Goal: Information Seeking & Learning: Learn about a topic

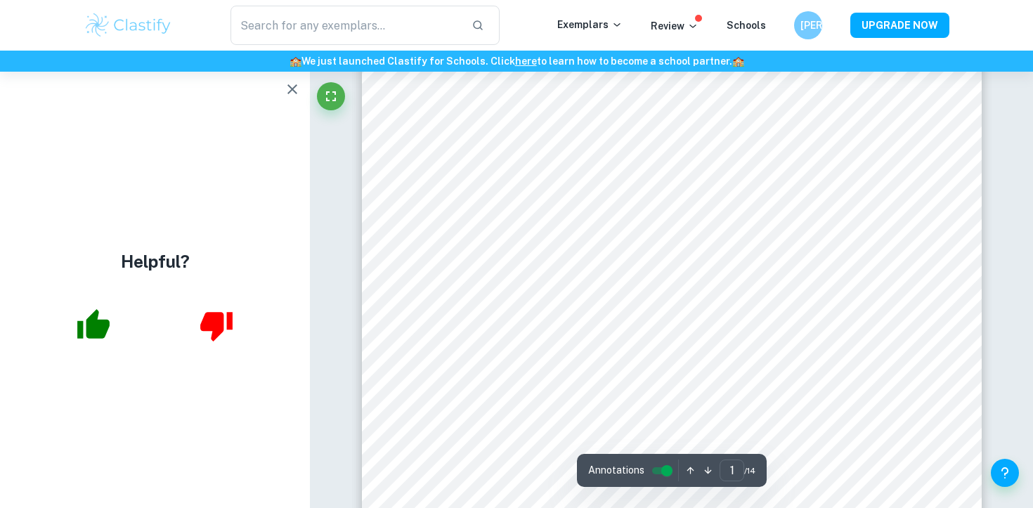
scroll to position [239, 0]
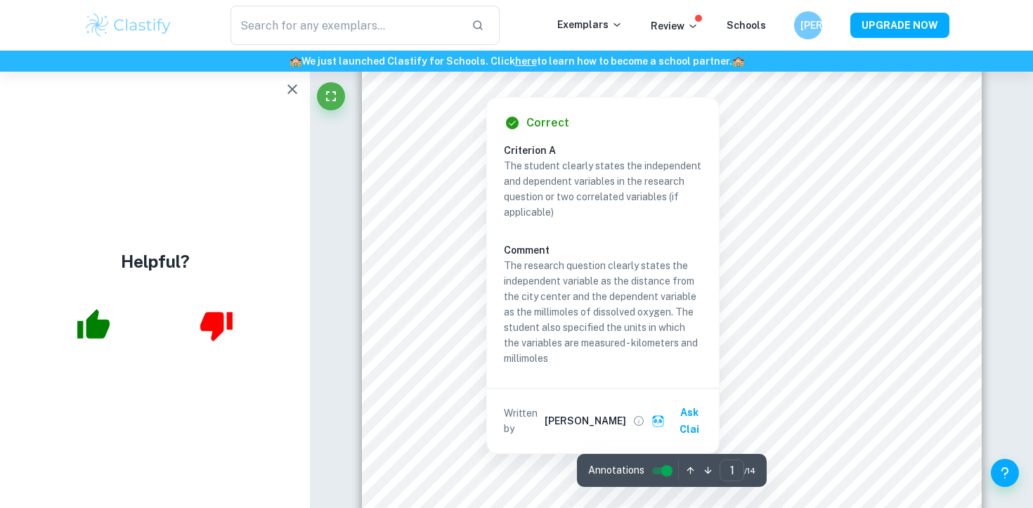
click at [289, 95] on icon "button" at bounding box center [292, 89] width 17 height 17
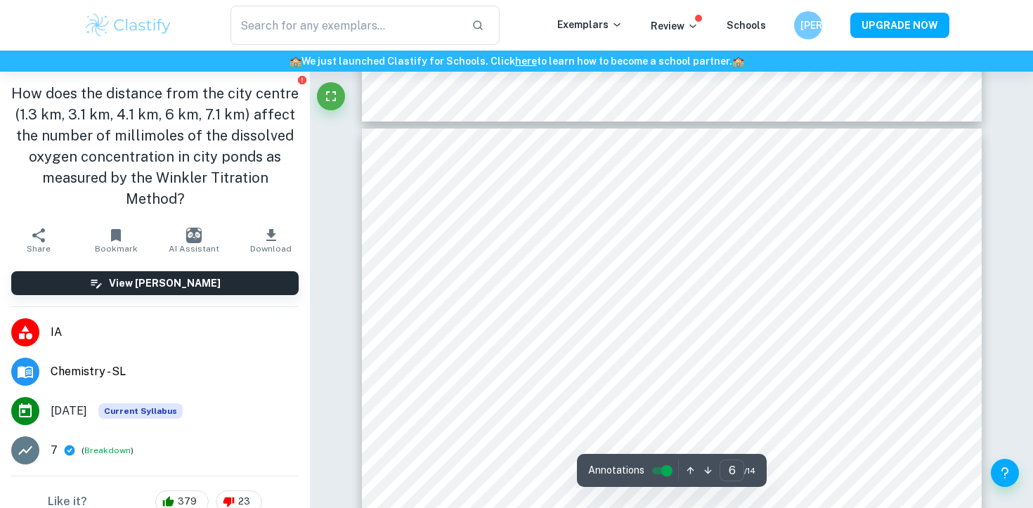
scroll to position [5132, 0]
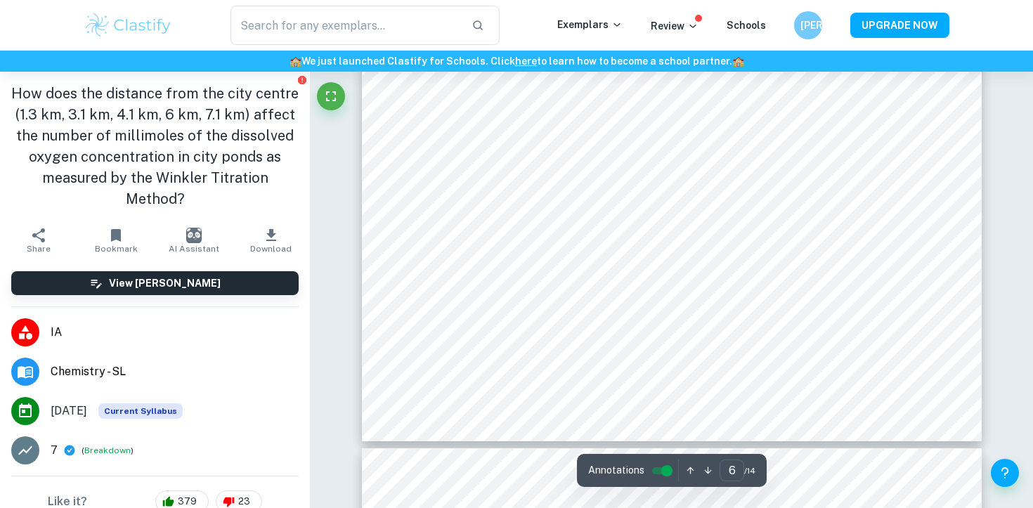
click at [201, 221] on button "AI Assistant" at bounding box center [193, 240] width 77 height 39
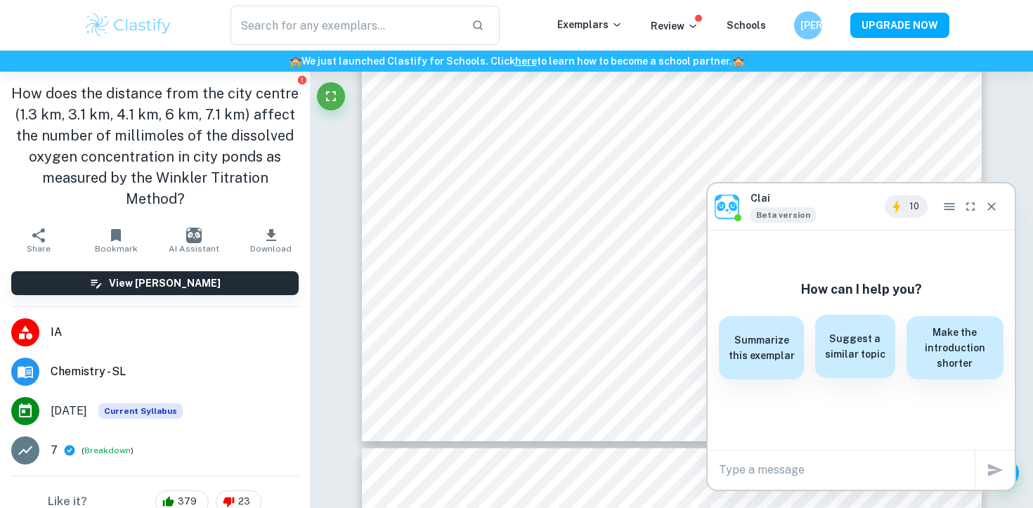
click at [872, 360] on h6 "Suggest a similar topic" at bounding box center [854, 346] width 63 height 31
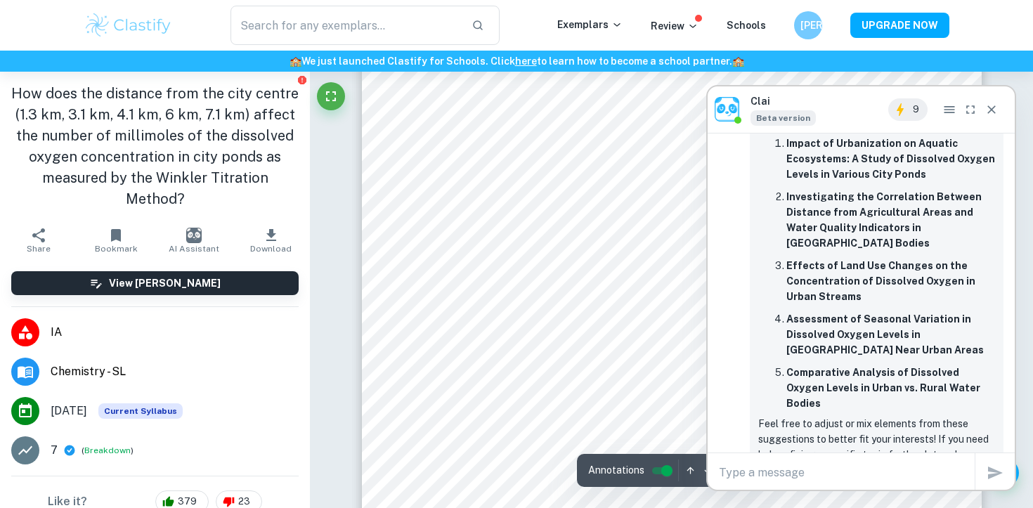
scroll to position [341, 0]
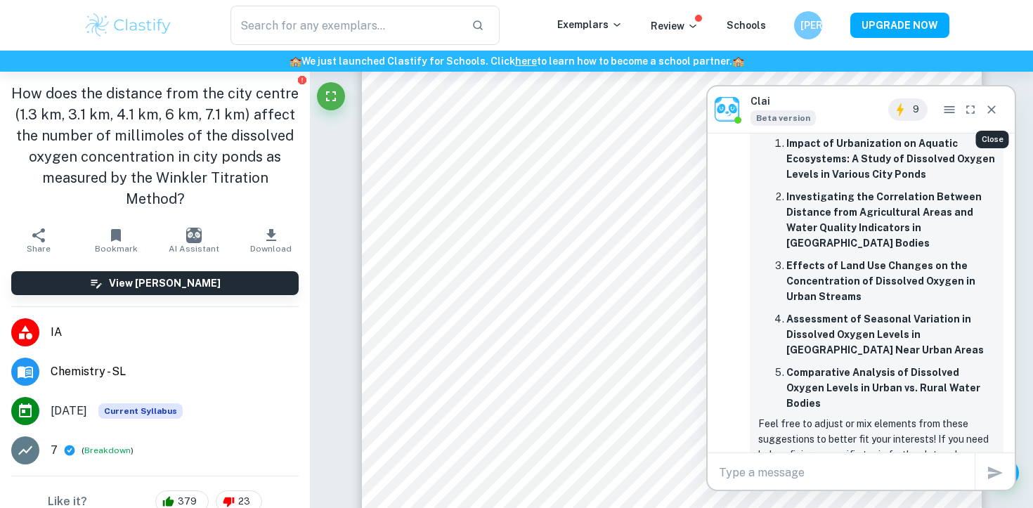
click at [987, 107] on icon "Close" at bounding box center [991, 110] width 14 height 14
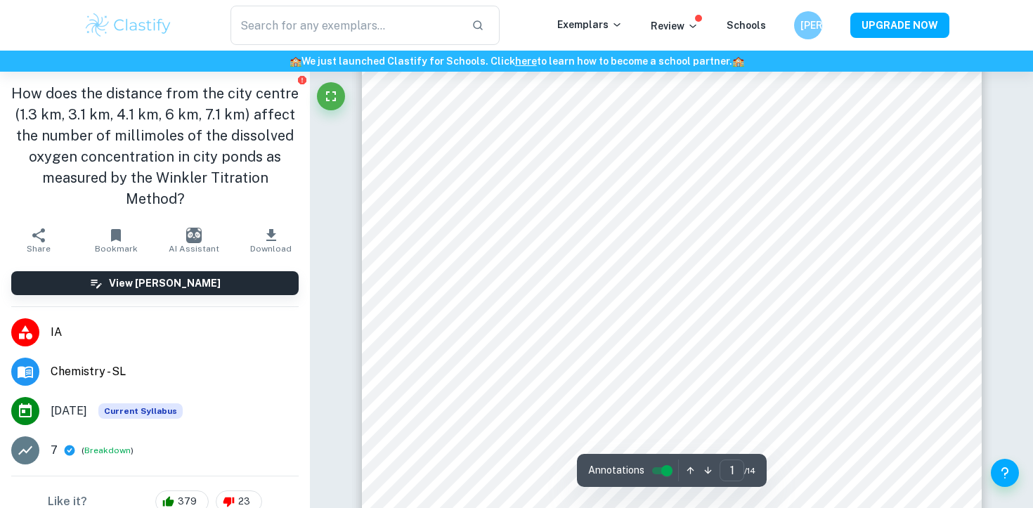
scroll to position [362, 0]
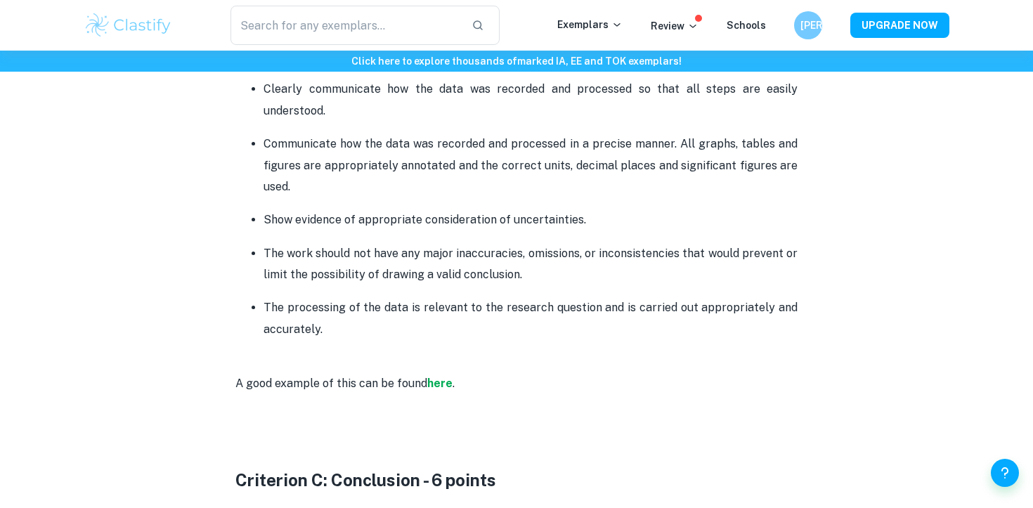
scroll to position [1807, 0]
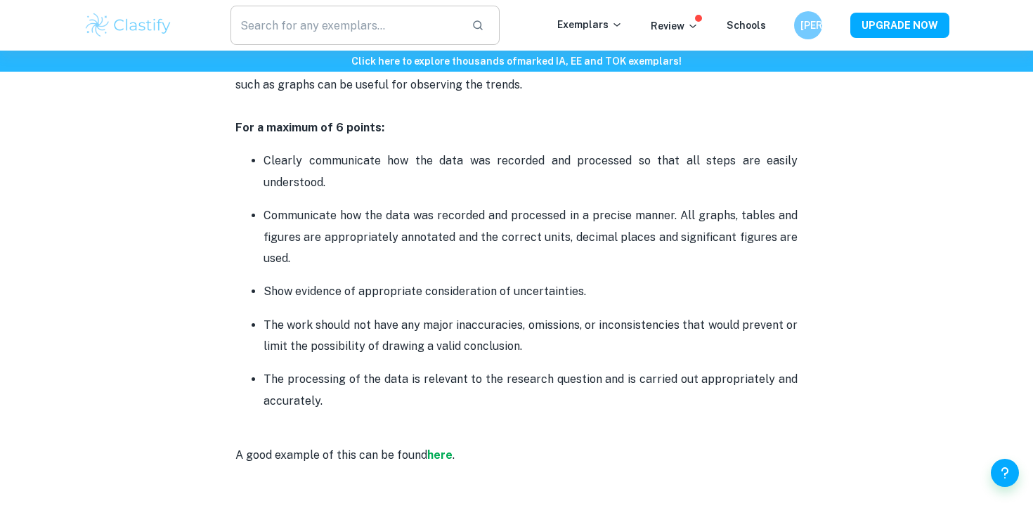
click at [428, 37] on input "text" at bounding box center [345, 25] width 230 height 39
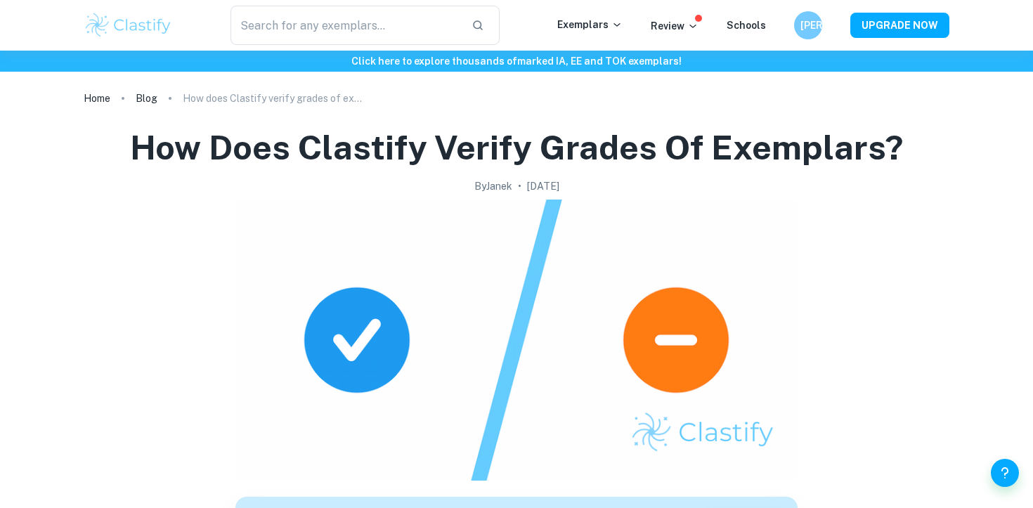
scroll to position [1551, 0]
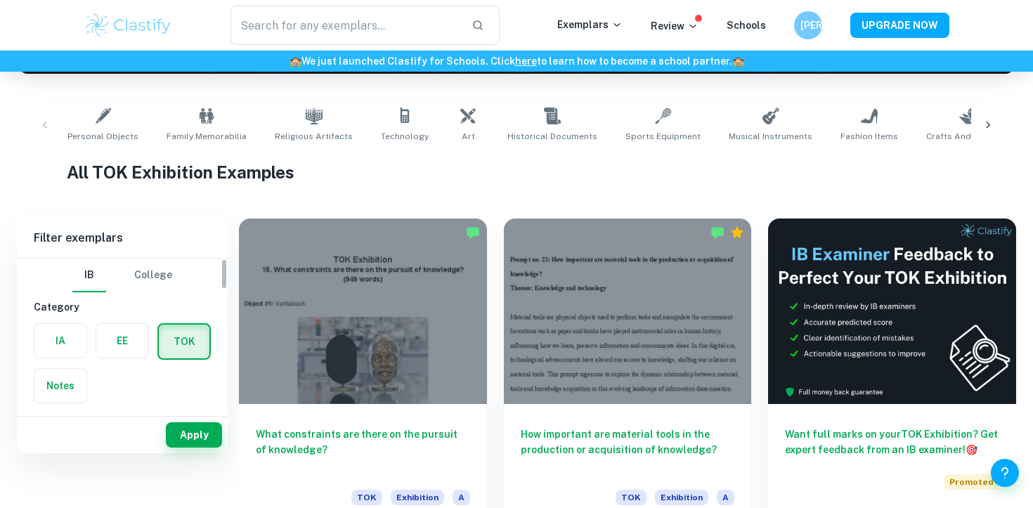
scroll to position [1, 0]
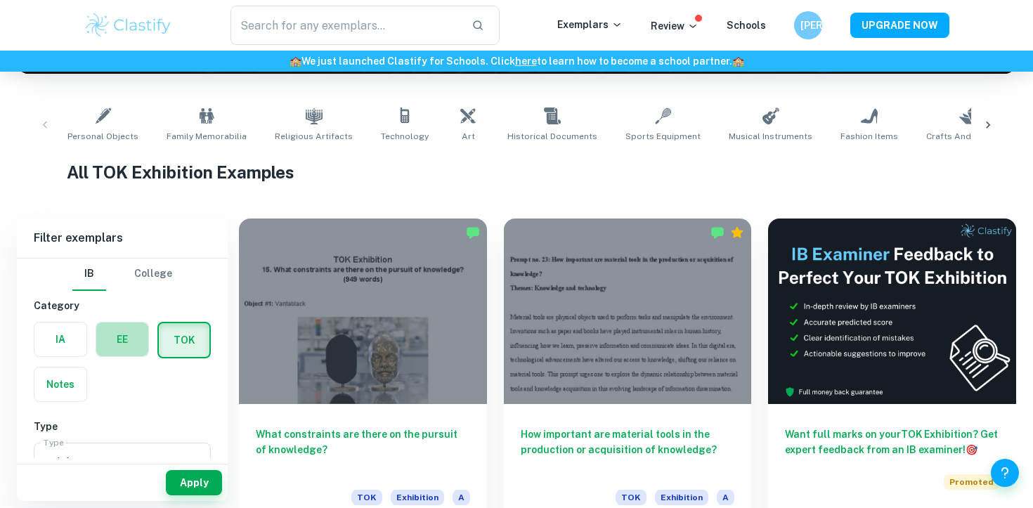
click at [110, 341] on label "button" at bounding box center [122, 339] width 52 height 34
click at [0, 0] on input "radio" at bounding box center [0, 0] width 0 height 0
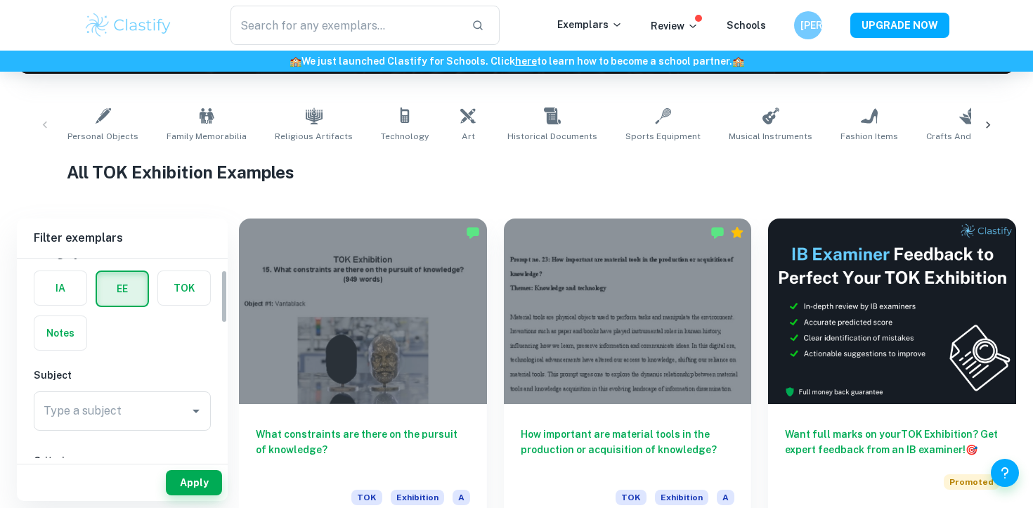
scroll to position [44, 0]
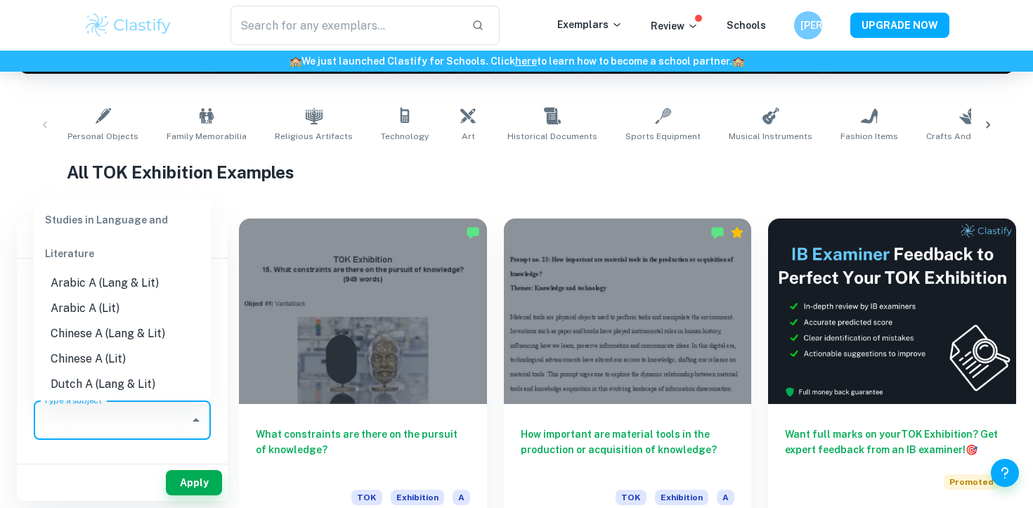
click at [150, 421] on input "Type a subject" at bounding box center [111, 420] width 143 height 27
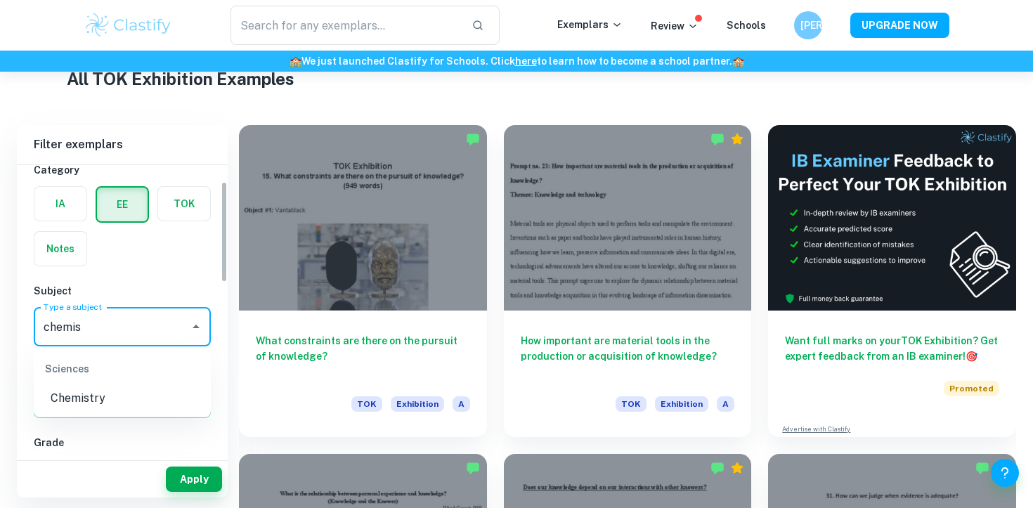
scroll to position [348, 0]
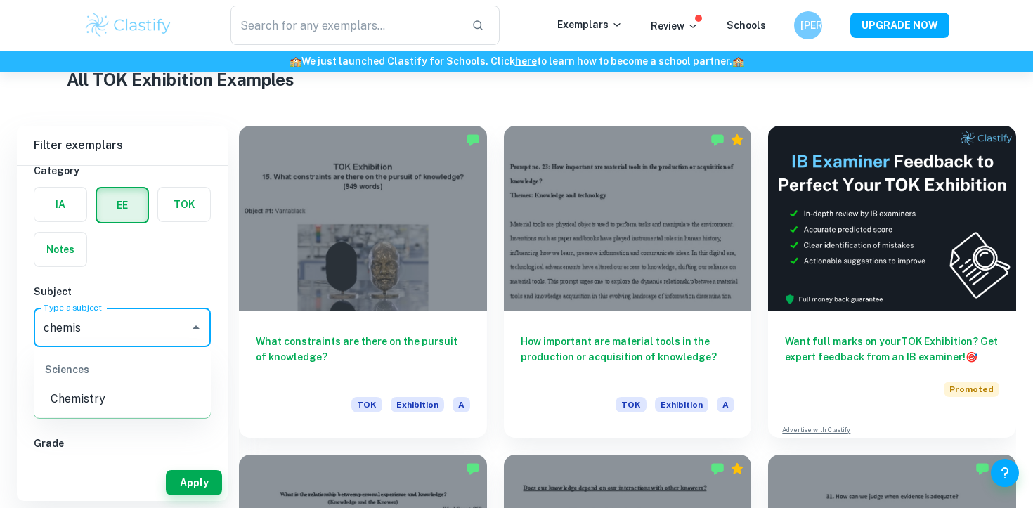
click at [137, 391] on li "Chemistry" at bounding box center [122, 398] width 177 height 25
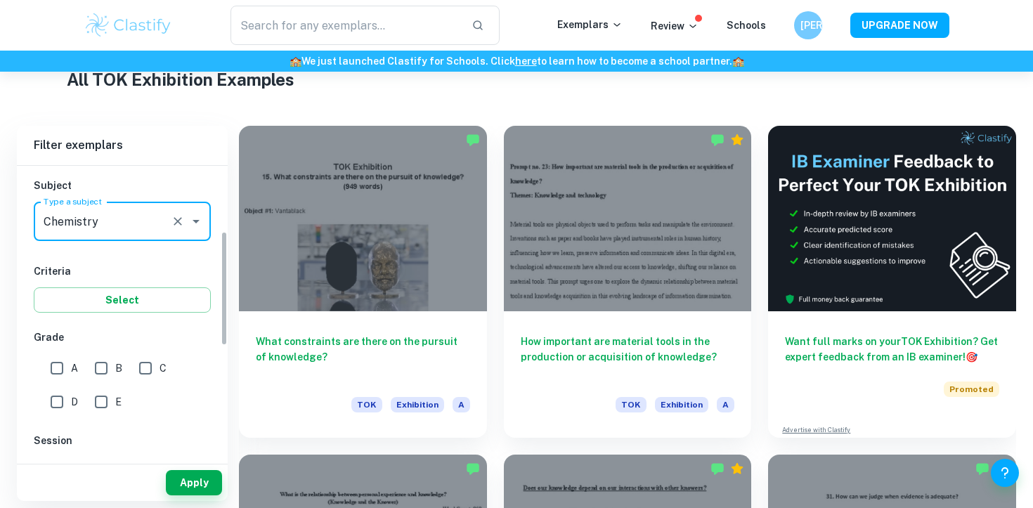
scroll to position [169, 0]
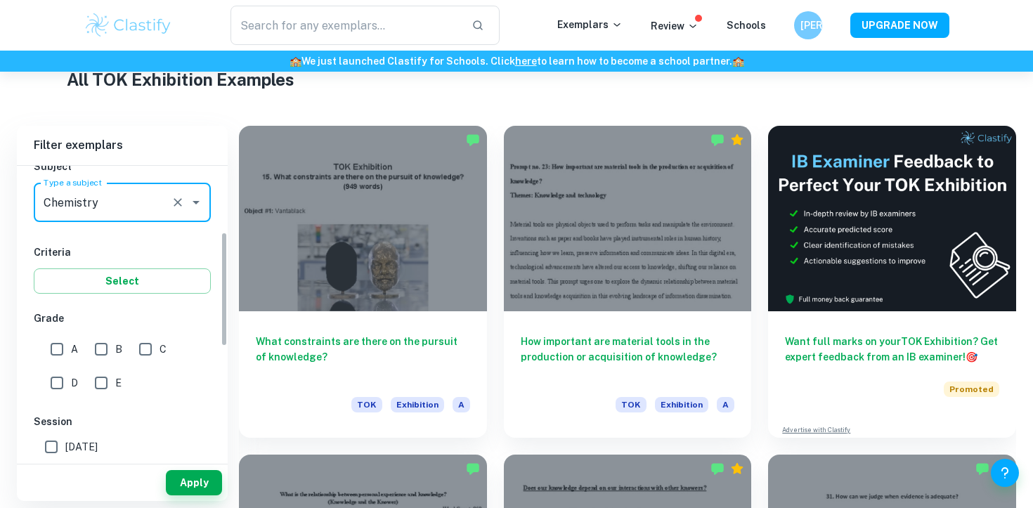
type input "Chemistry"
click at [103, 347] on input "B" at bounding box center [101, 349] width 28 height 28
checkbox input "true"
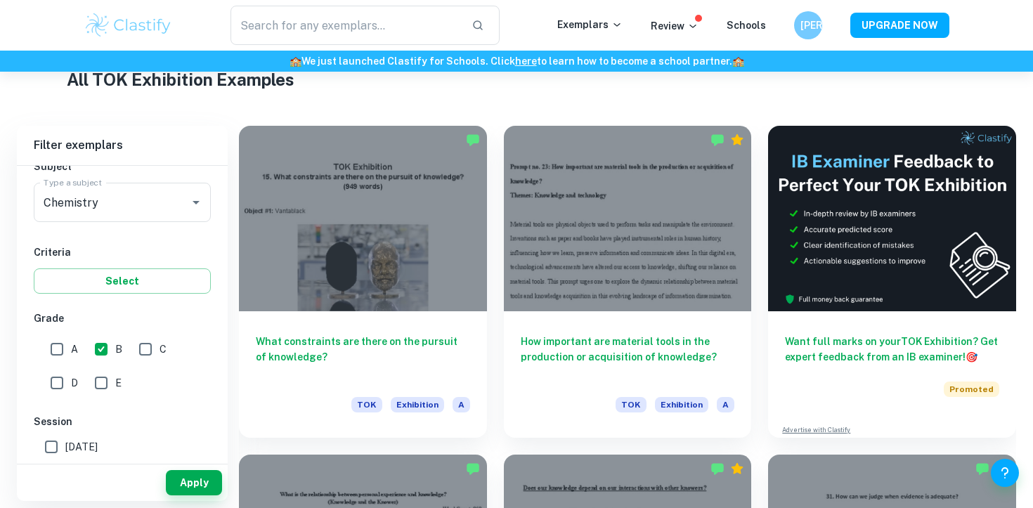
click at [67, 347] on input "A" at bounding box center [57, 349] width 28 height 28
checkbox input "true"
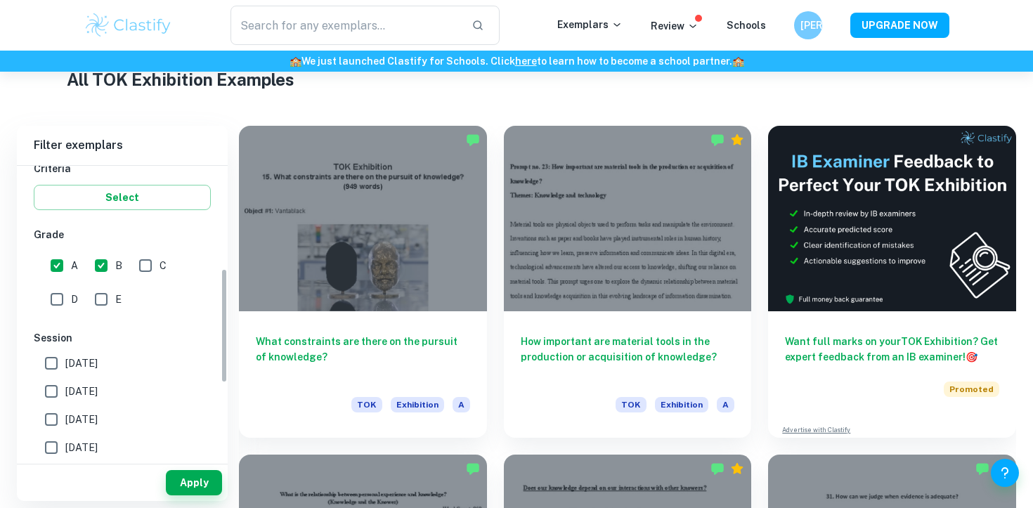
scroll to position [261, 0]
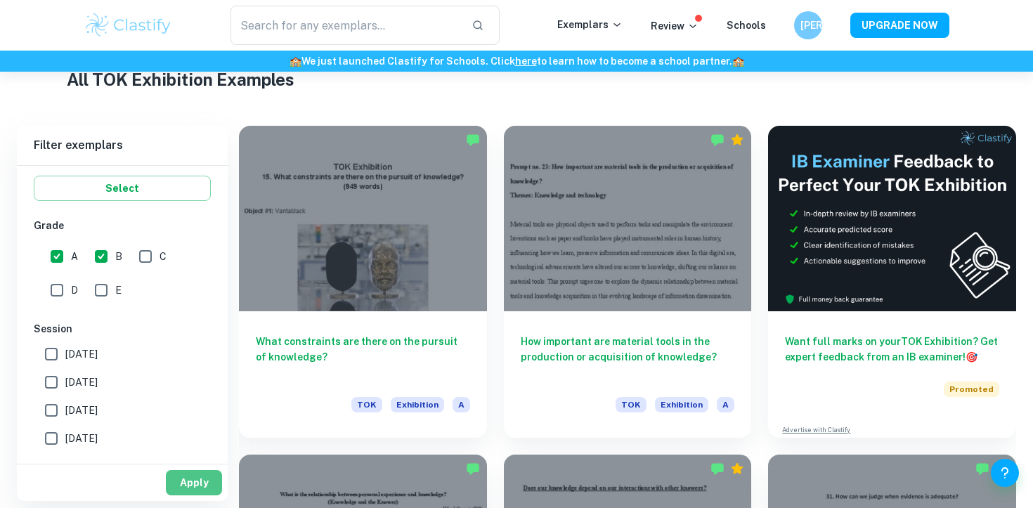
click at [207, 477] on button "Apply" at bounding box center [194, 482] width 56 height 25
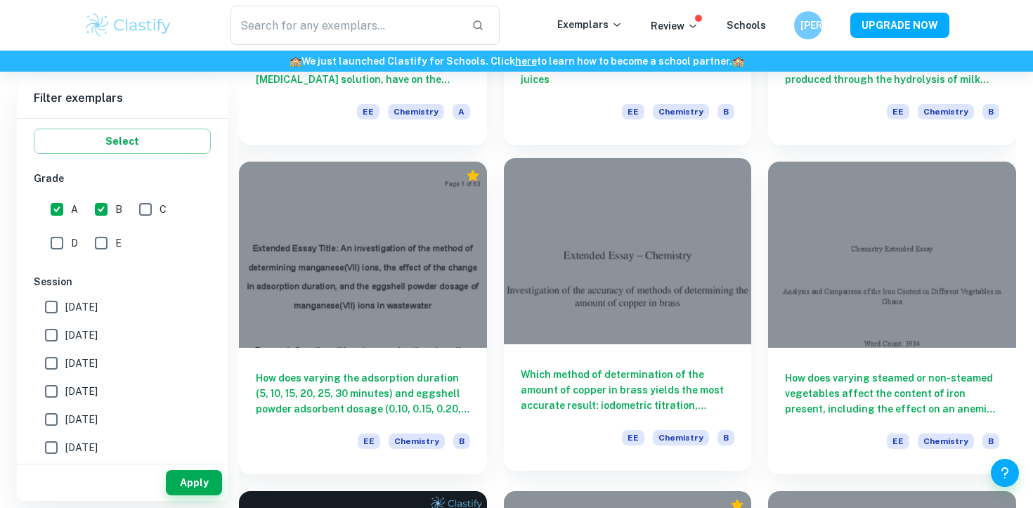
scroll to position [1623, 0]
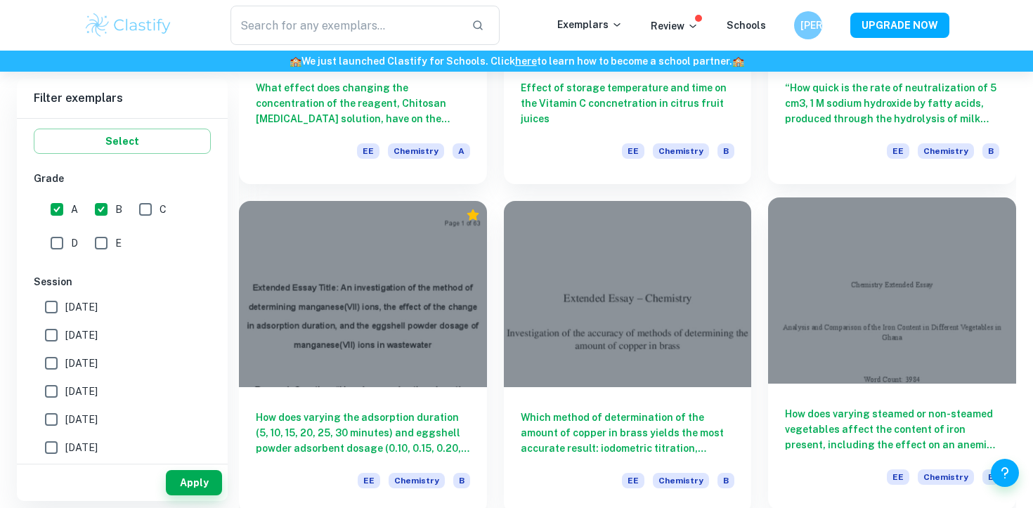
click at [804, 274] on div at bounding box center [892, 289] width 248 height 185
click at [915, 438] on h6 "How does varying steamed or non-steamed vegetables affect the content of iron p…" at bounding box center [892, 429] width 214 height 46
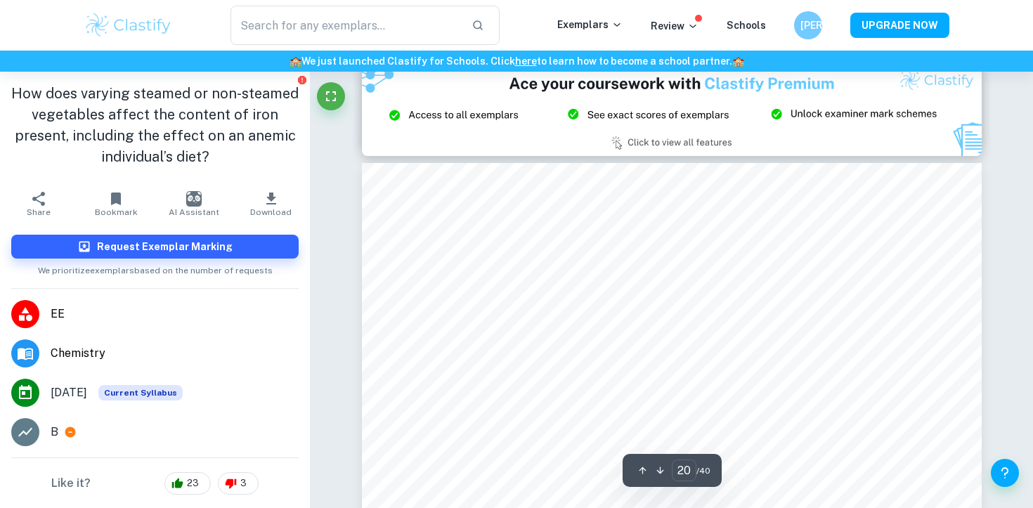
type input "21"
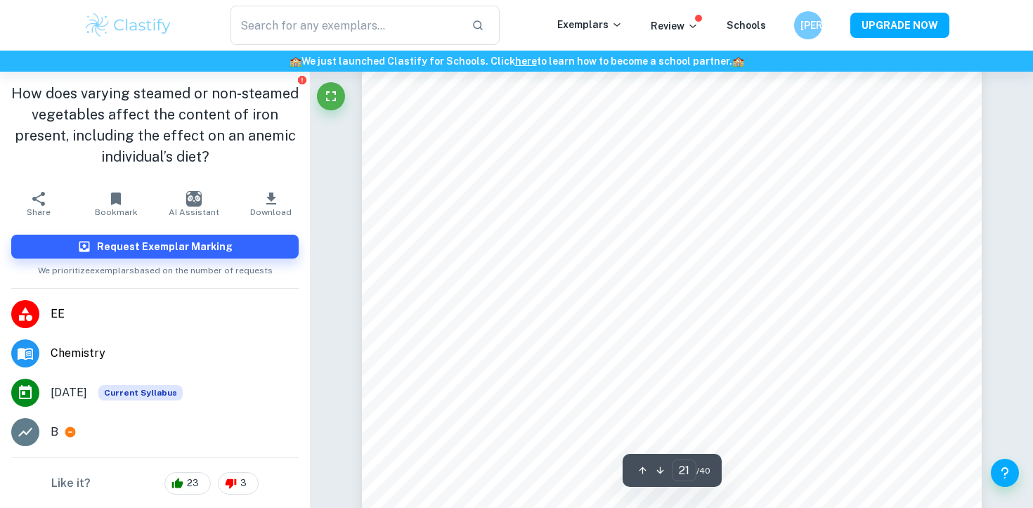
scroll to position [17194, 0]
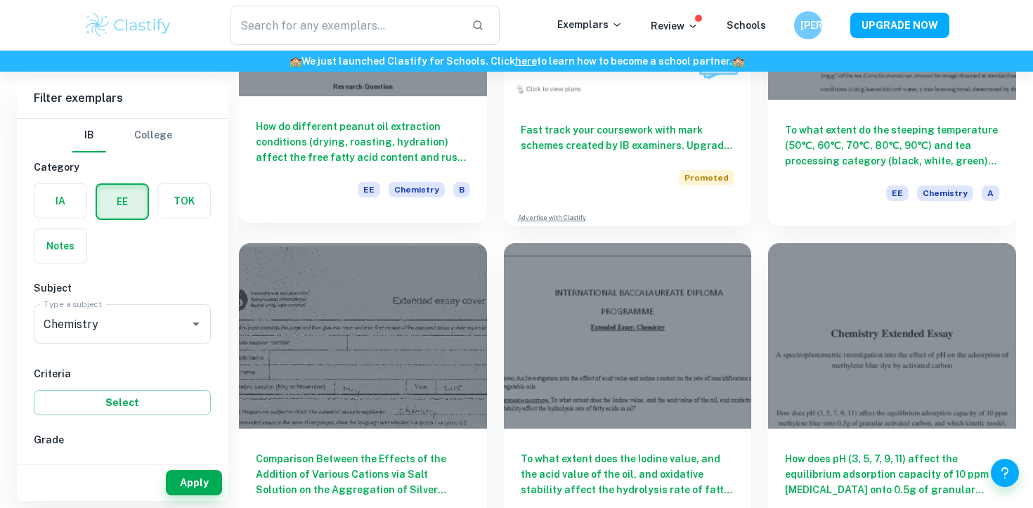
scroll to position [2492, 0]
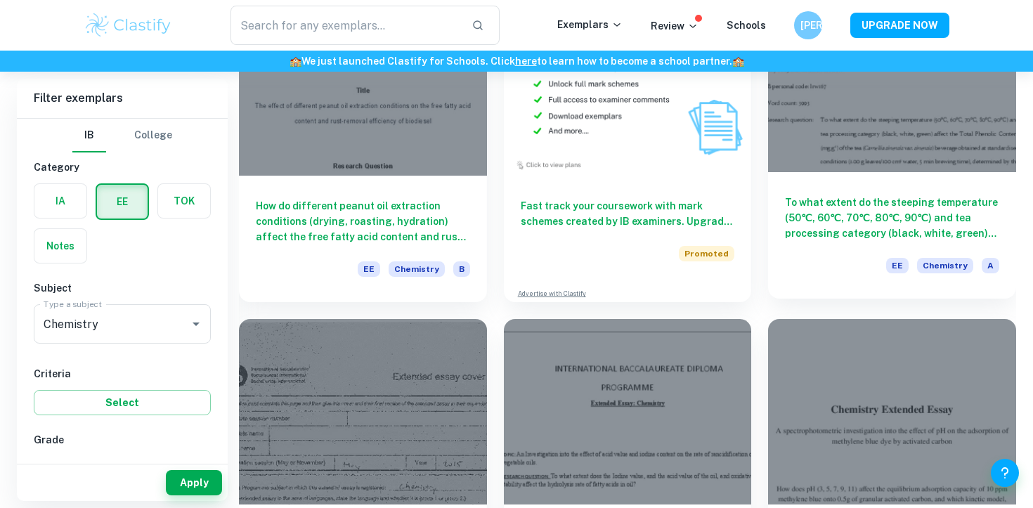
click at [920, 233] on h6 "To what extent do the steeping temperature (50℃, 60℃, 70℃, 80℃, 90℃) and tea pr…" at bounding box center [892, 218] width 214 height 46
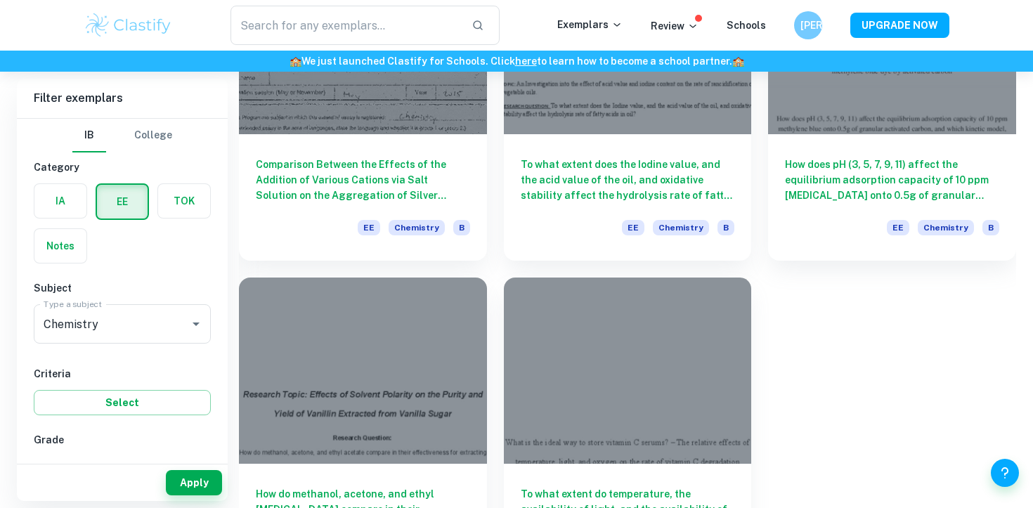
scroll to position [2945, 0]
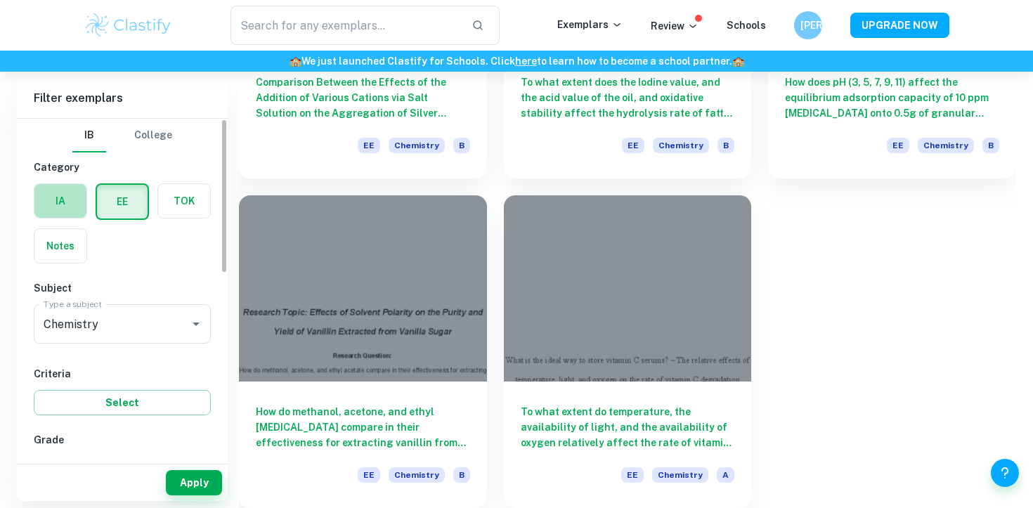
click at [43, 195] on label "button" at bounding box center [60, 201] width 52 height 34
click at [0, 0] on input "radio" at bounding box center [0, 0] width 0 height 0
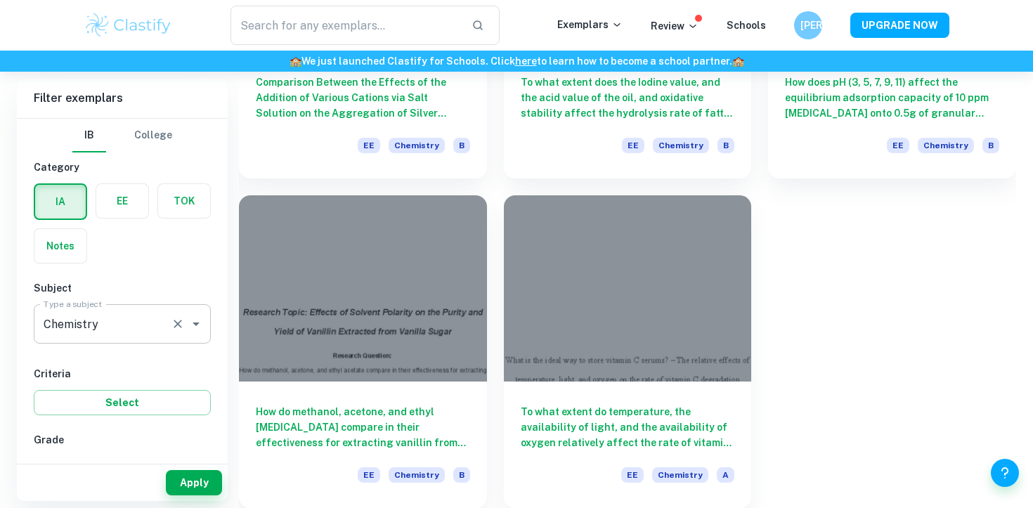
click at [151, 320] on input "Chemistry" at bounding box center [102, 323] width 125 height 27
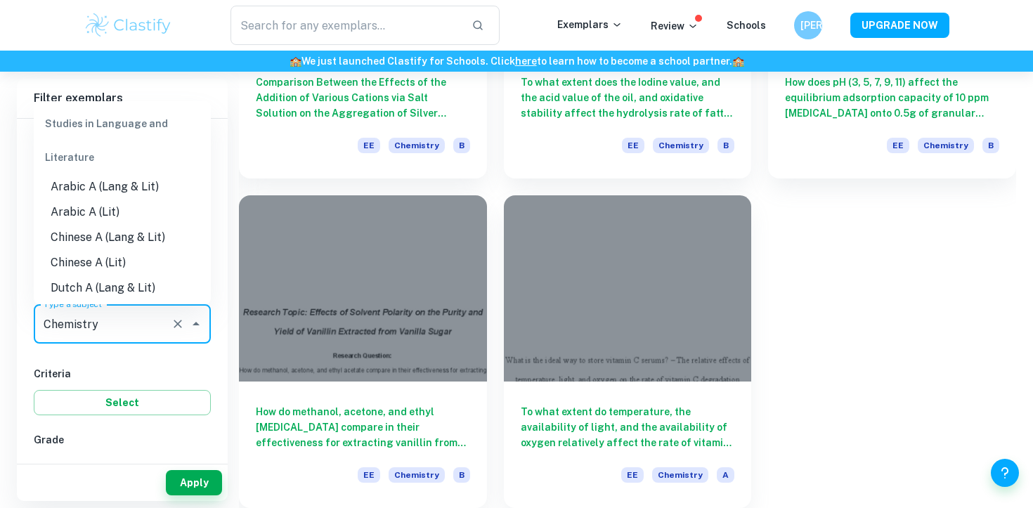
scroll to position [1590, 0]
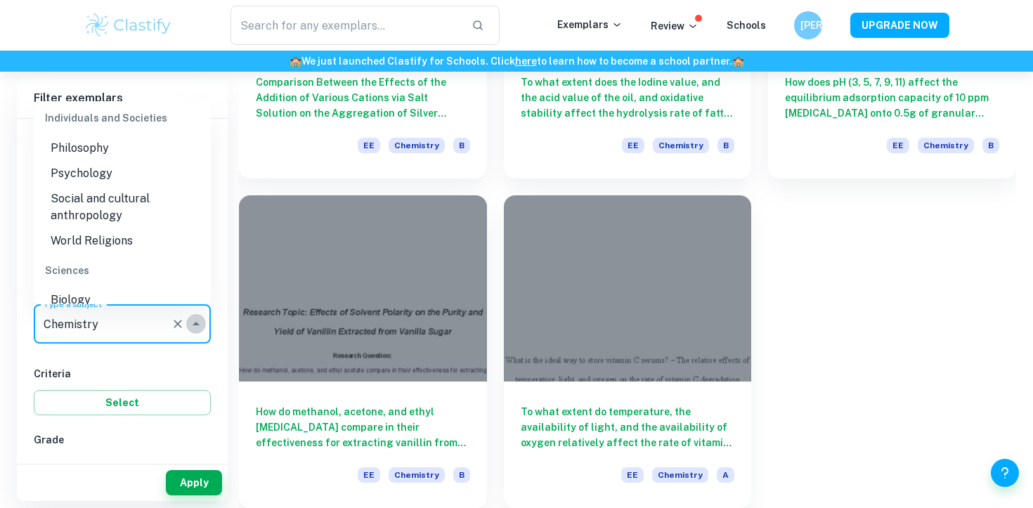
click at [196, 316] on icon "Close" at bounding box center [196, 323] width 17 height 17
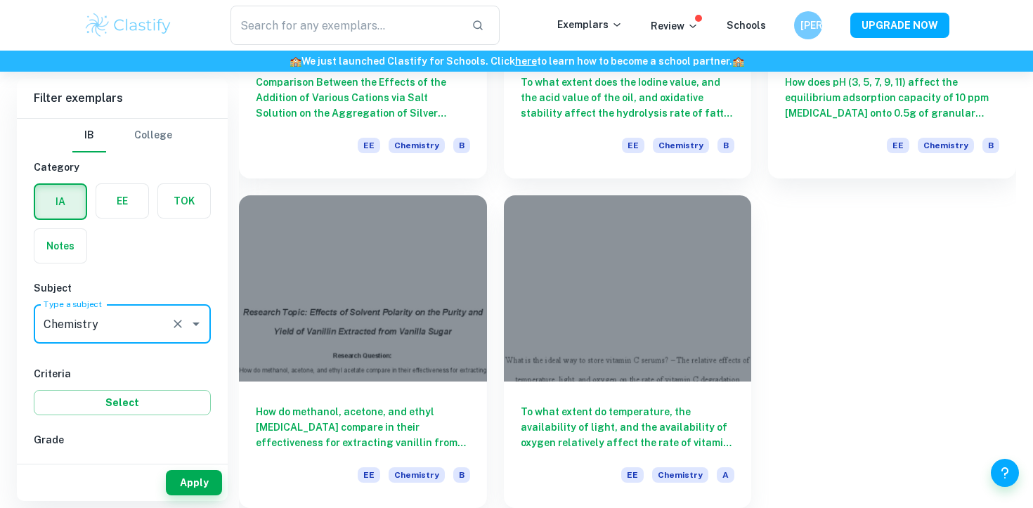
click at [185, 316] on div at bounding box center [186, 324] width 37 height 20
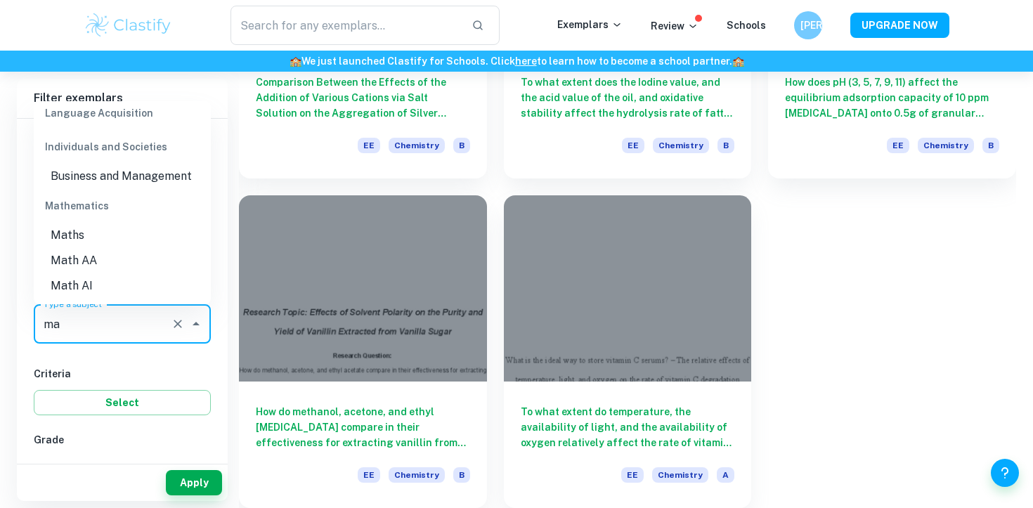
scroll to position [0, 0]
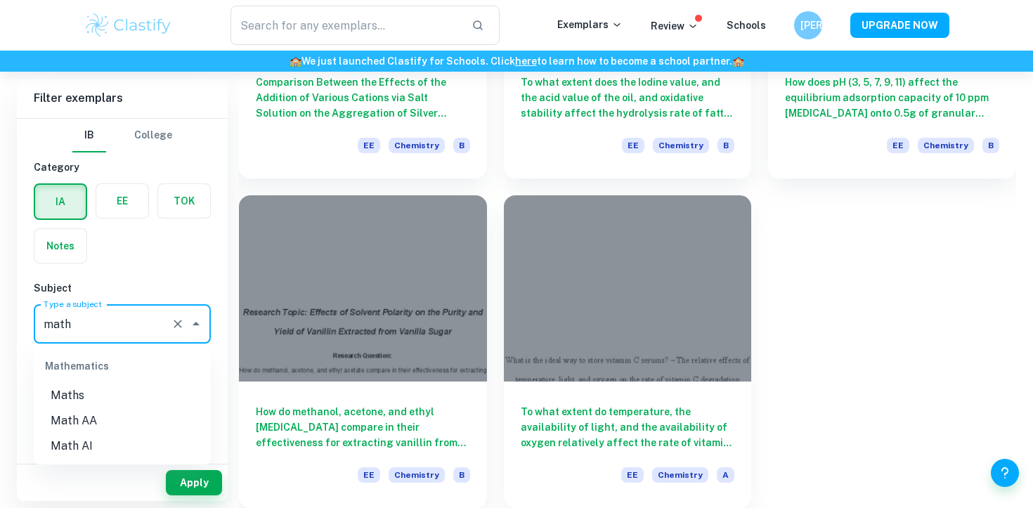
click at [91, 416] on li "Math AA" at bounding box center [122, 420] width 177 height 25
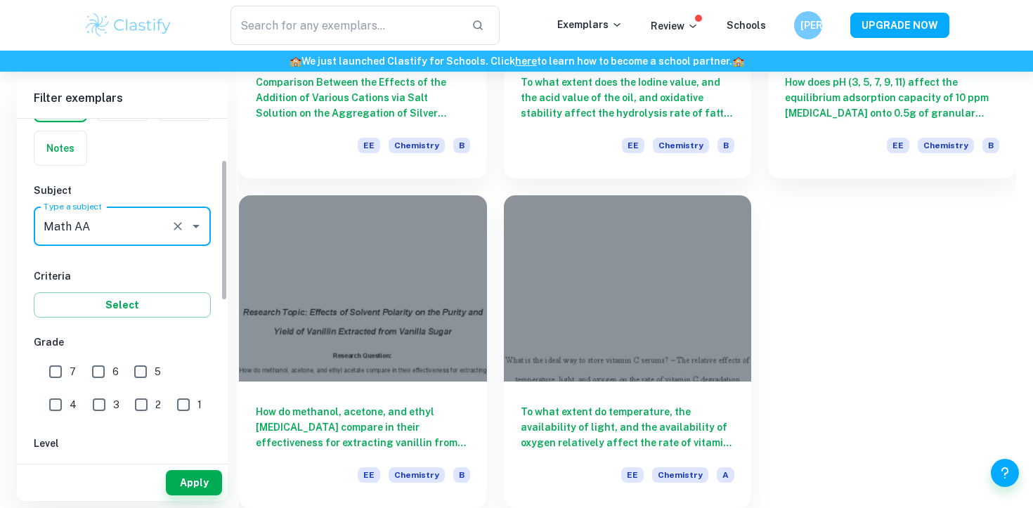
scroll to position [131, 0]
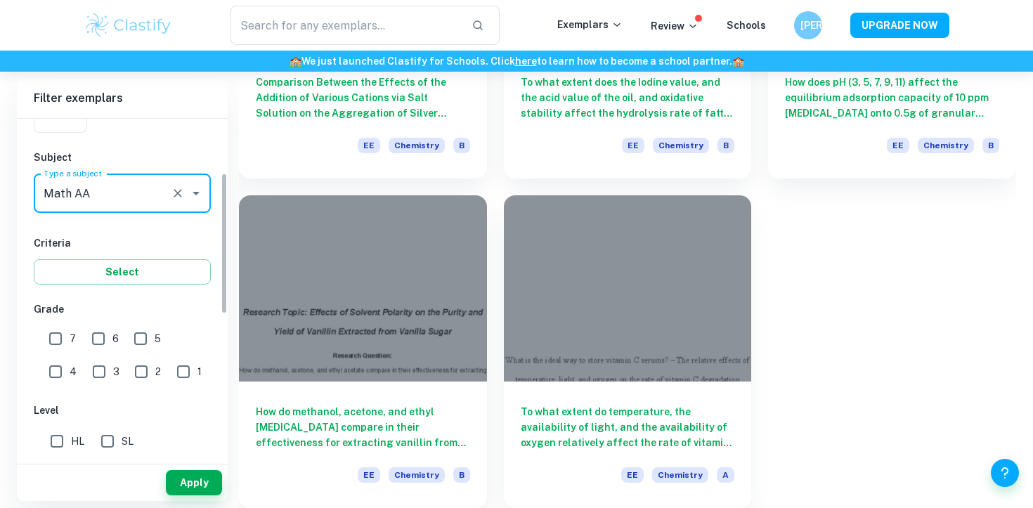
type input "Math AA"
click at [101, 337] on input "6" at bounding box center [98, 339] width 28 height 28
checkbox input "true"
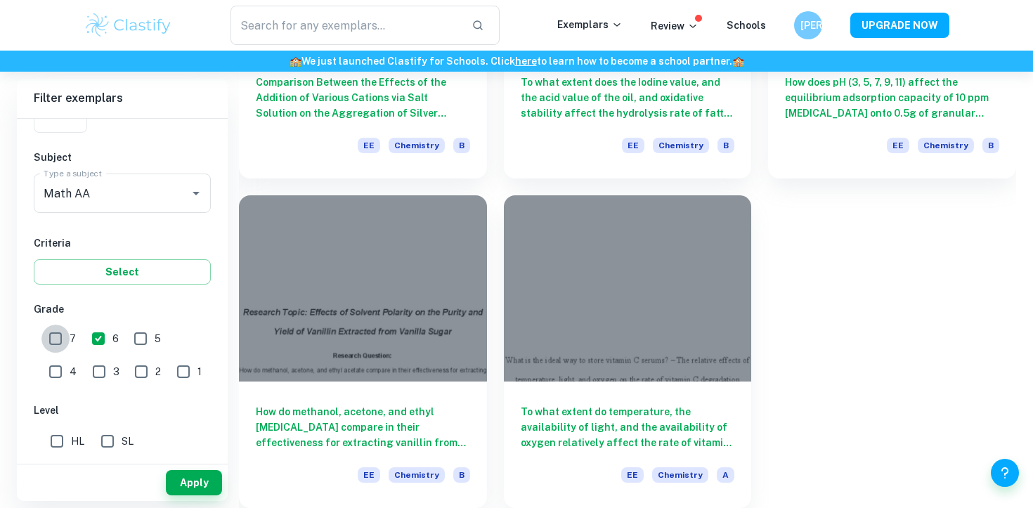
click at [57, 335] on input "7" at bounding box center [55, 339] width 28 height 28
checkbox input "true"
click at [112, 437] on input "SL" at bounding box center [107, 441] width 28 height 28
checkbox input "true"
click at [180, 473] on button "Apply" at bounding box center [194, 482] width 56 height 25
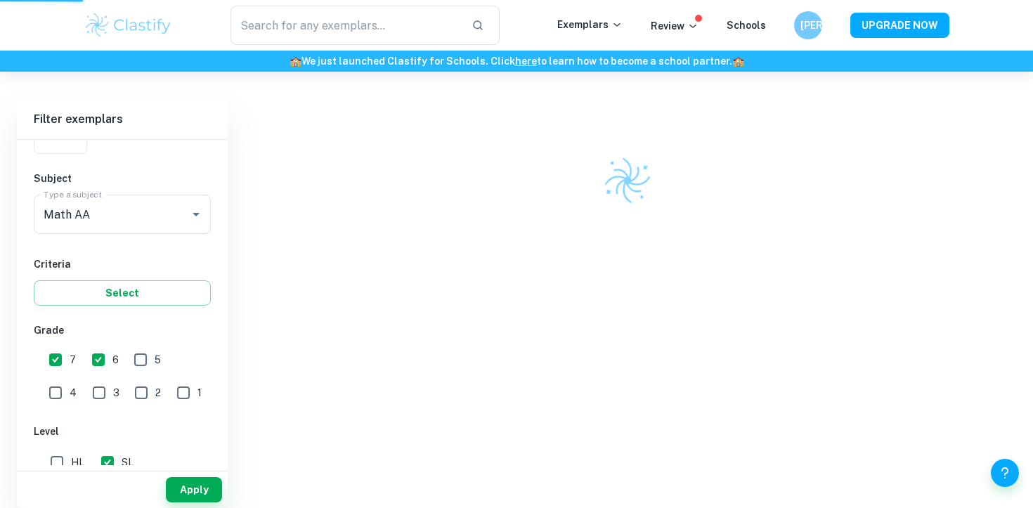
scroll to position [72, 0]
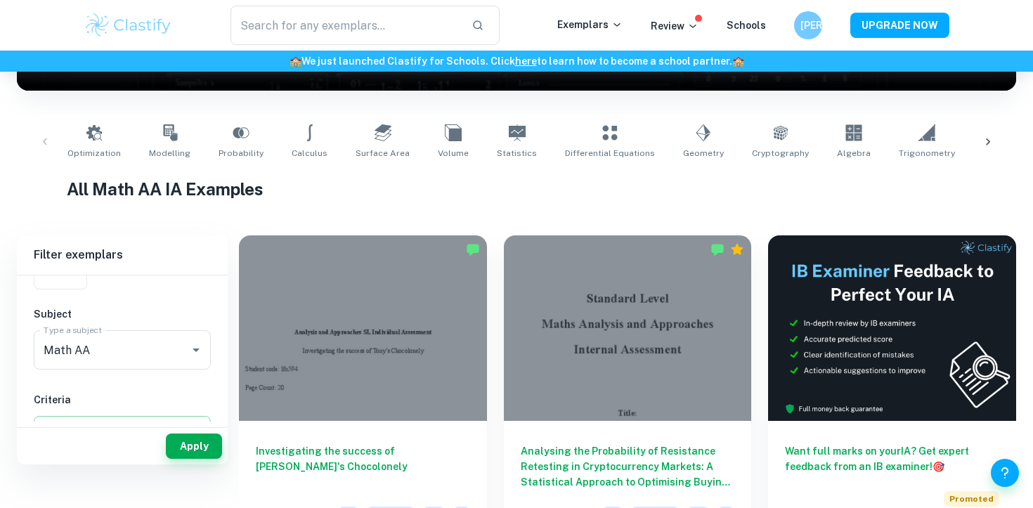
scroll to position [241, 0]
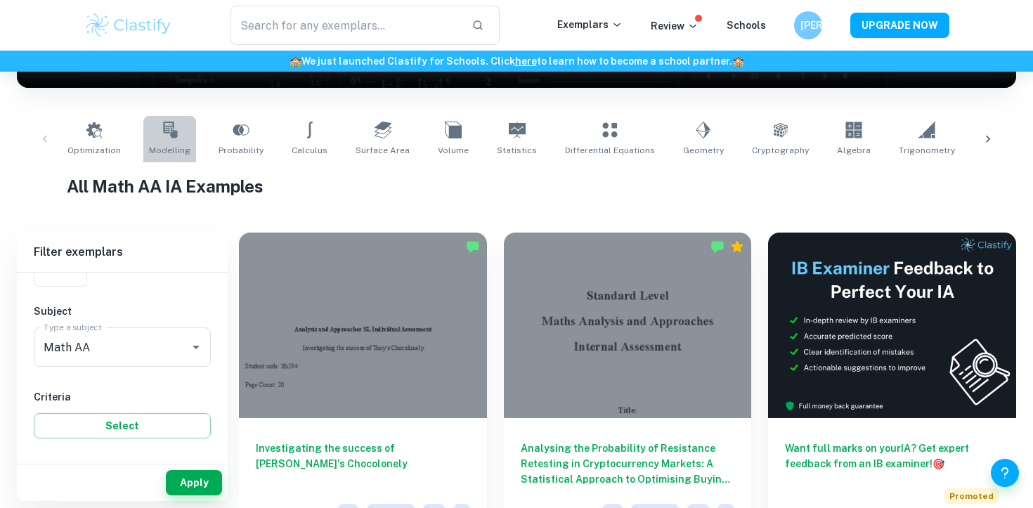
click at [162, 123] on icon at bounding box center [170, 130] width 17 height 17
type input "Modelling"
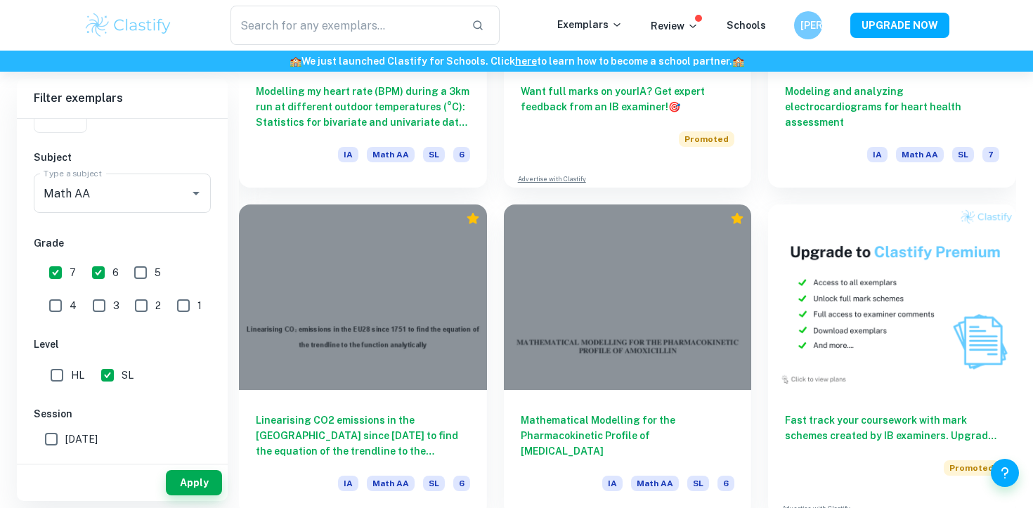
scroll to position [4112, 0]
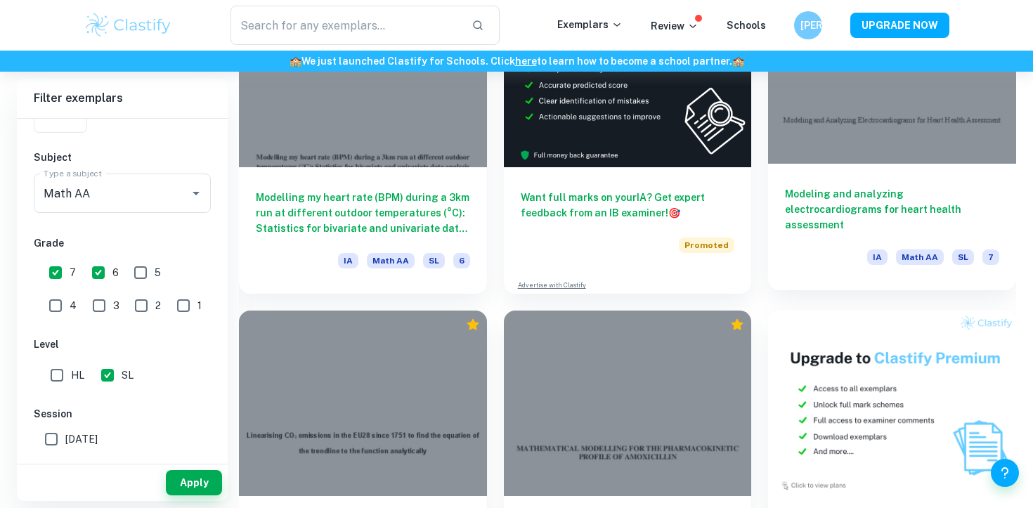
click at [866, 225] on h6 "Modeling and analyzing electrocardiograms for heart health assessment" at bounding box center [892, 209] width 214 height 46
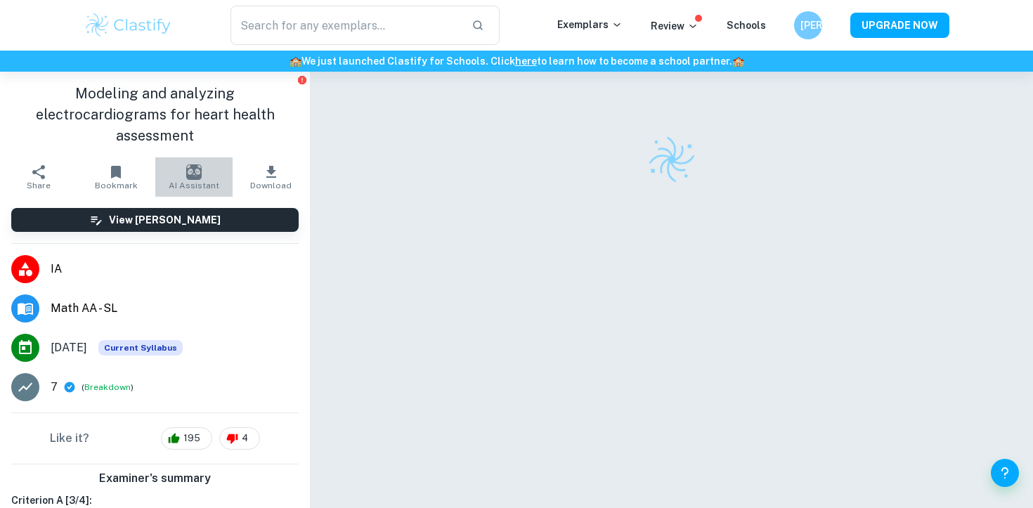
click at [197, 164] on img "button" at bounding box center [193, 171] width 15 height 15
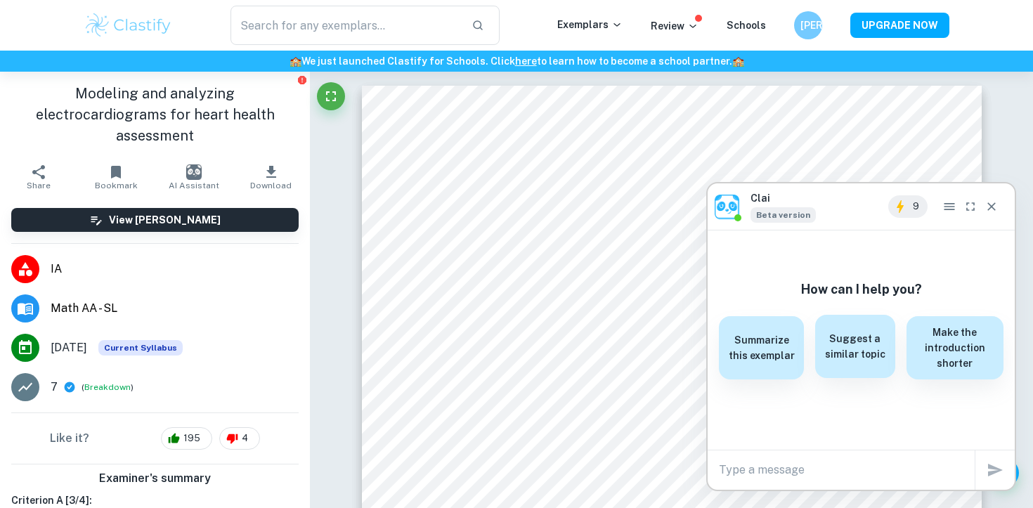
click at [823, 353] on div "Suggest a similar topic" at bounding box center [855, 346] width 80 height 63
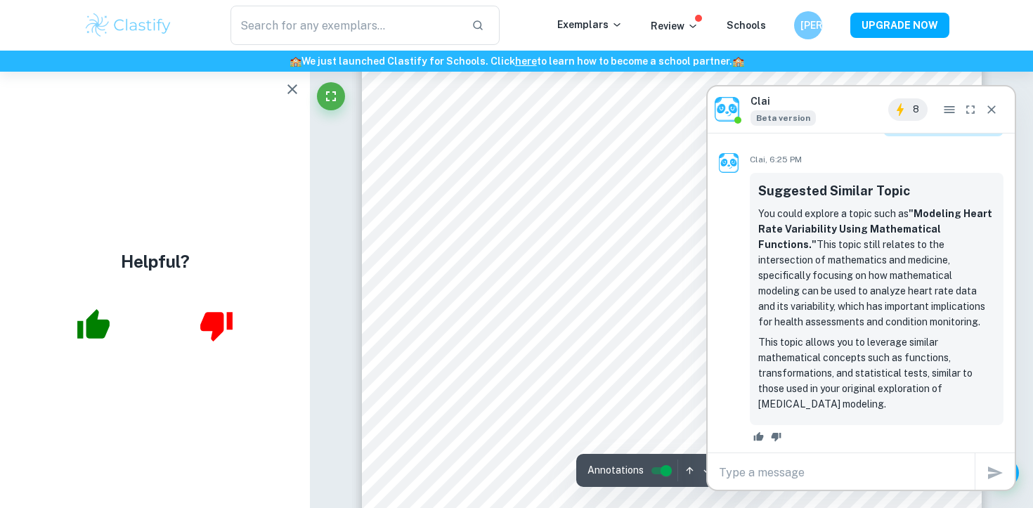
scroll to position [99, 0]
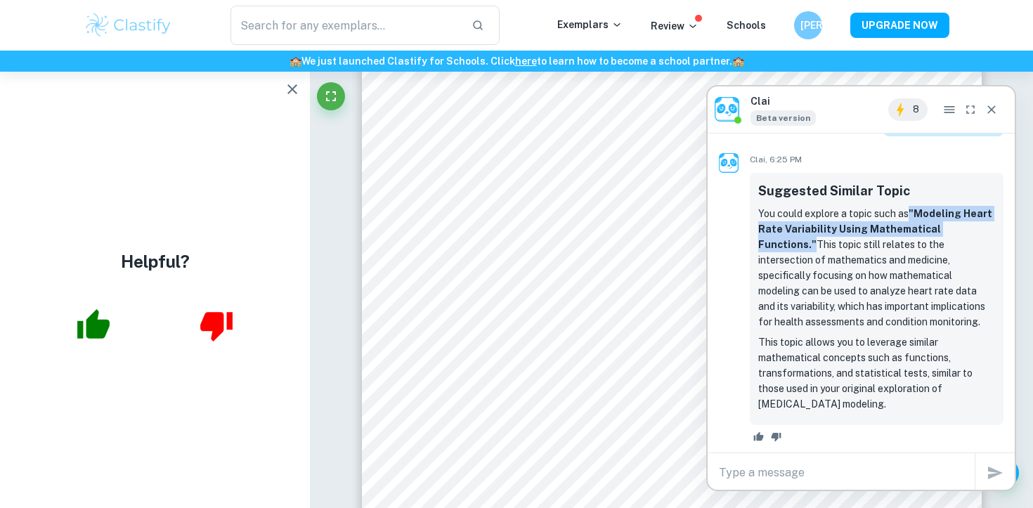
drag, startPoint x: 911, startPoint y: 210, endPoint x: 991, endPoint y: 228, distance: 82.0
click at [991, 228] on p "You could explore a topic such as "Modeling Heart Rate Variability Using Mathem…" at bounding box center [876, 268] width 237 height 124
copy strong ""Modeling Heart Rate Variability Using Mathematical Functions.""
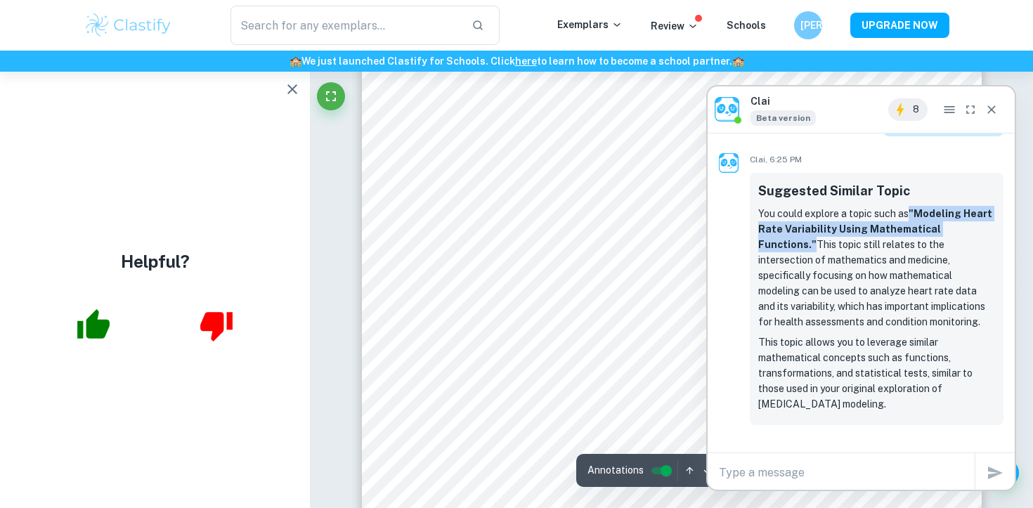
click at [298, 89] on icon "button" at bounding box center [292, 89] width 17 height 17
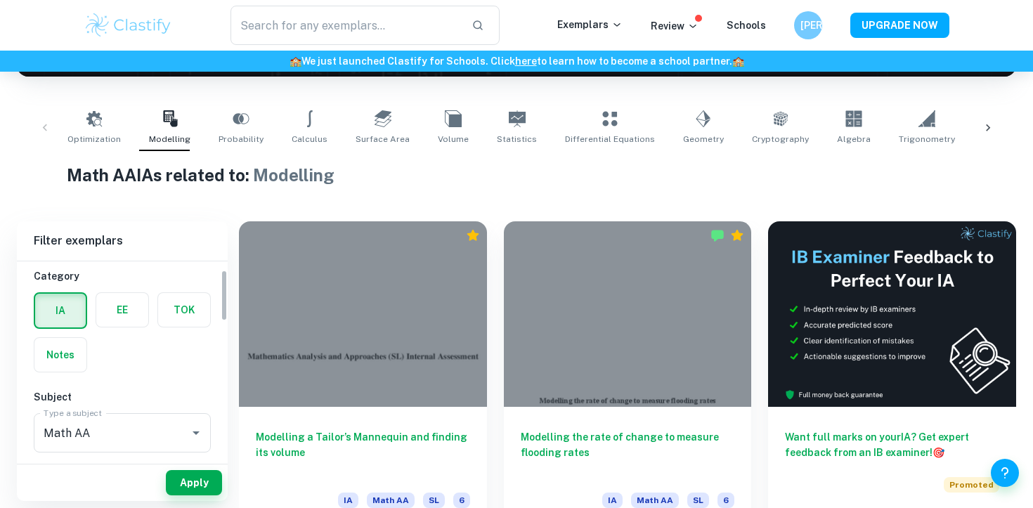
scroll to position [50, 0]
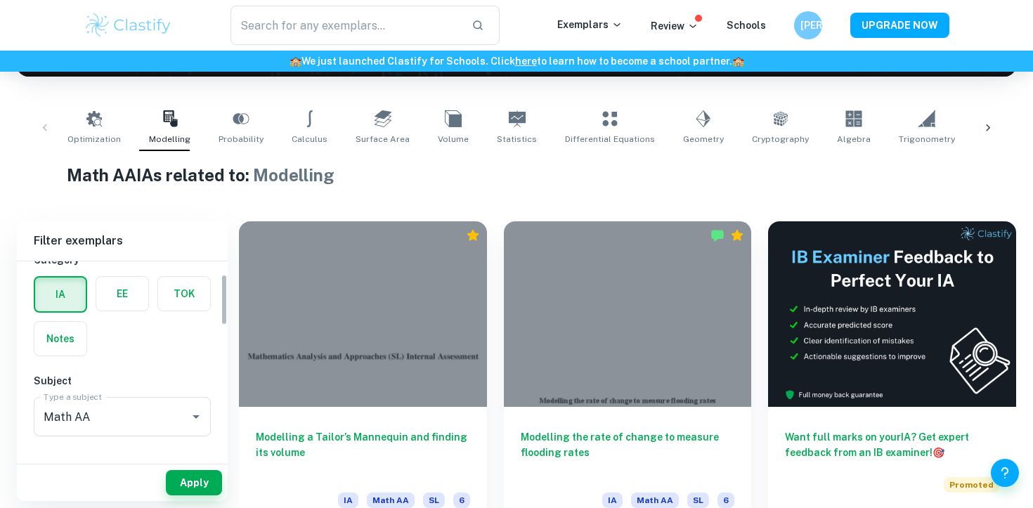
click at [143, 308] on label "button" at bounding box center [122, 294] width 52 height 34
click at [0, 0] on input "radio" at bounding box center [0, 0] width 0 height 0
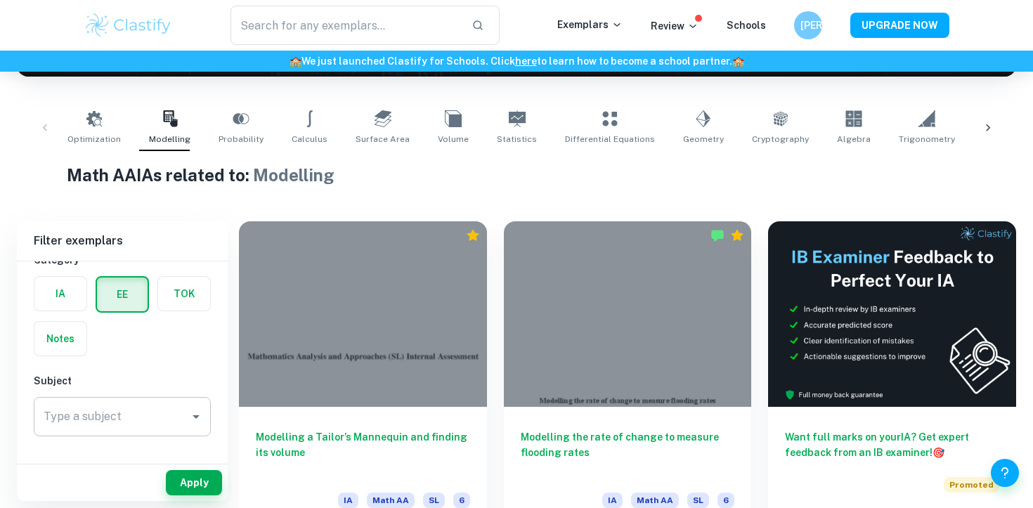
click at [164, 403] on input "Type a subject" at bounding box center [111, 416] width 143 height 27
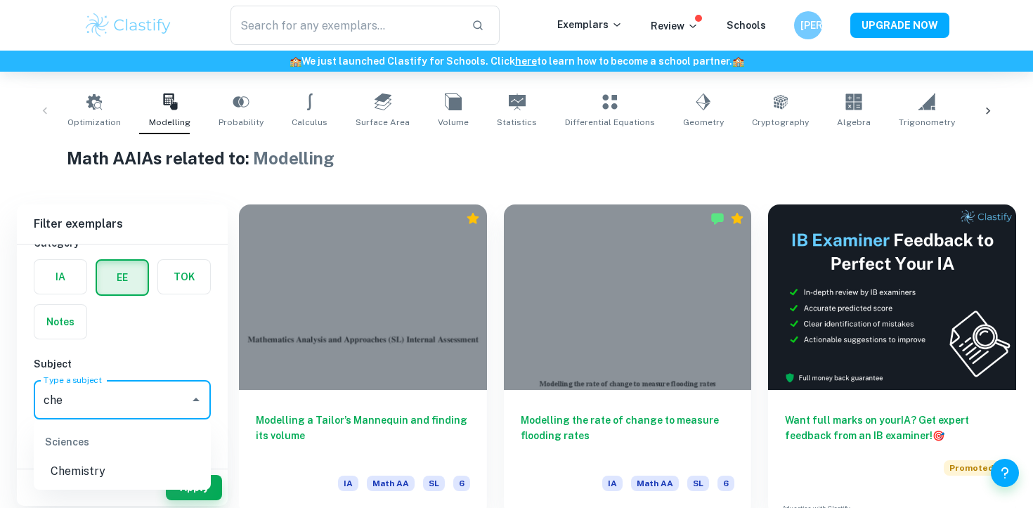
scroll to position [274, 0]
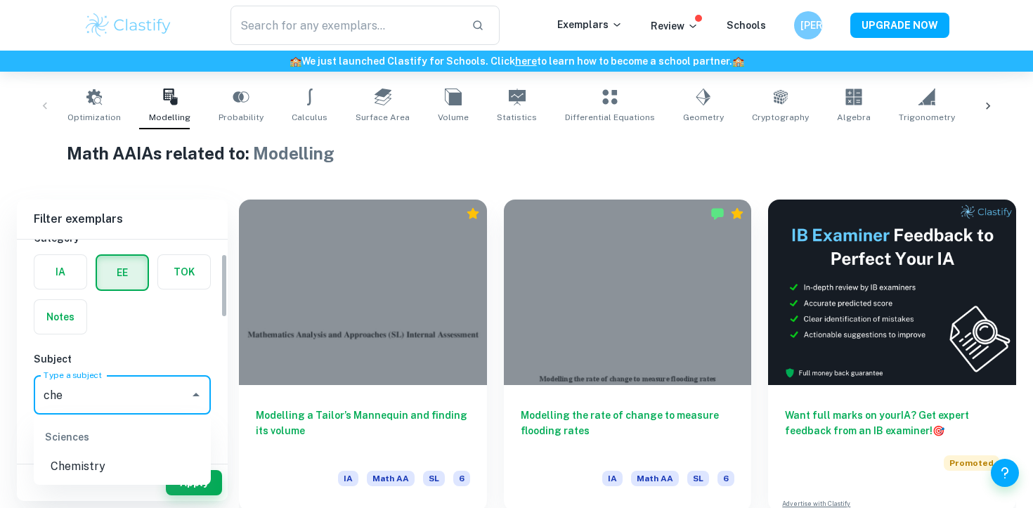
click at [115, 392] on input "che" at bounding box center [111, 394] width 143 height 27
click at [102, 454] on li "Sciences Chemistry" at bounding box center [122, 449] width 177 height 59
click at [102, 468] on li "Chemistry" at bounding box center [122, 466] width 177 height 25
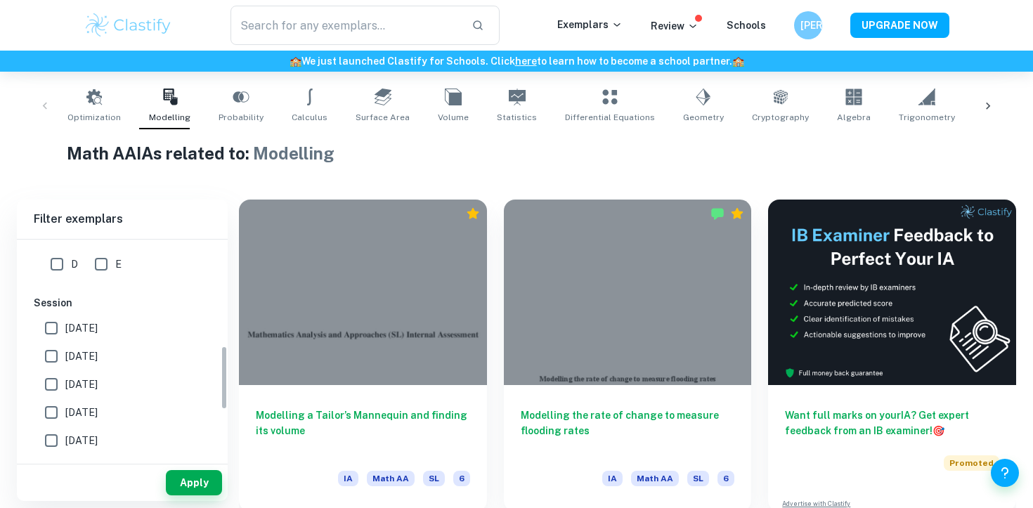
scroll to position [362, 0]
type input "Chemistry"
click at [185, 485] on button "Apply" at bounding box center [194, 482] width 56 height 25
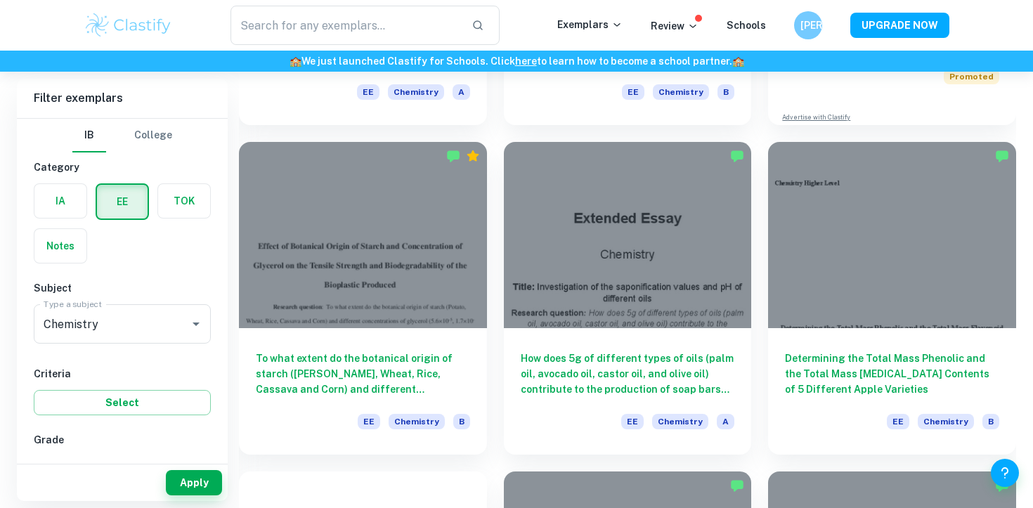
click at [62, 175] on div "IA" at bounding box center [56, 197] width 62 height 45
click at [62, 190] on label "button" at bounding box center [60, 201] width 52 height 34
click at [0, 0] on input "radio" at bounding box center [0, 0] width 0 height 0
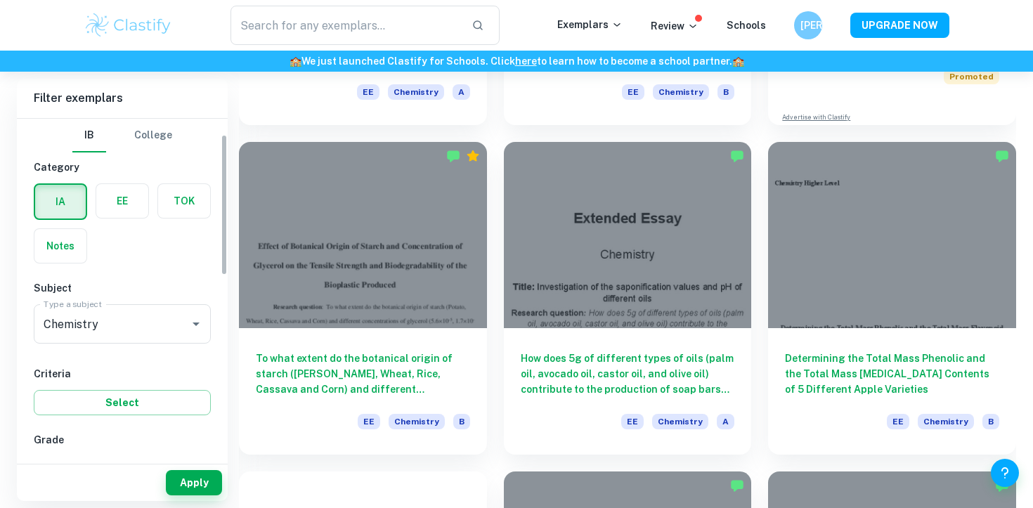
scroll to position [126, 0]
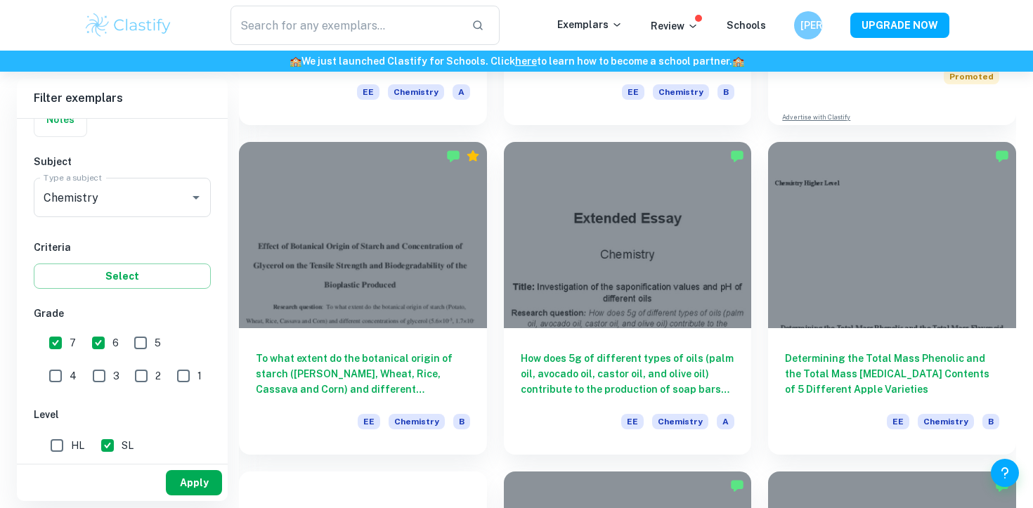
click at [192, 477] on button "Apply" at bounding box center [194, 482] width 56 height 25
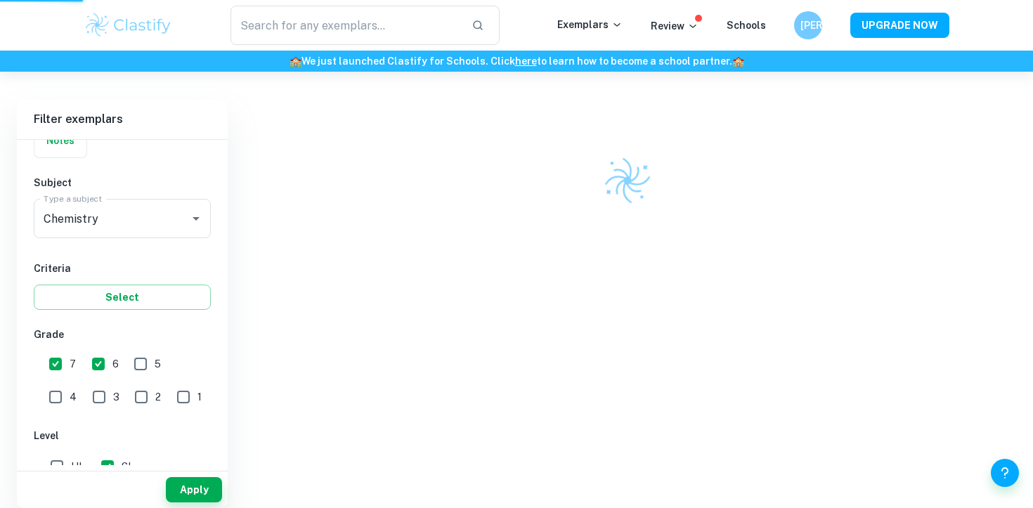
scroll to position [72, 0]
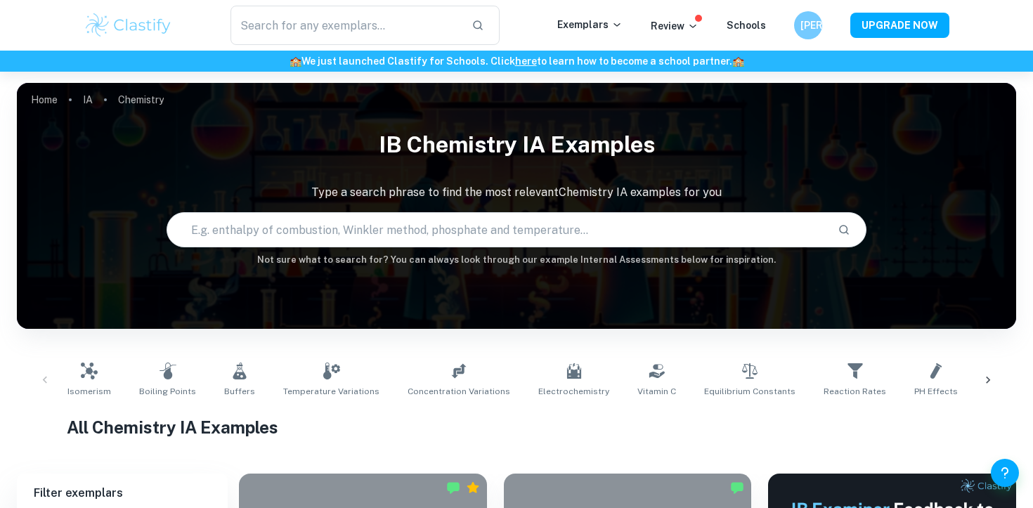
click at [981, 390] on div at bounding box center [988, 380] width 34 height 46
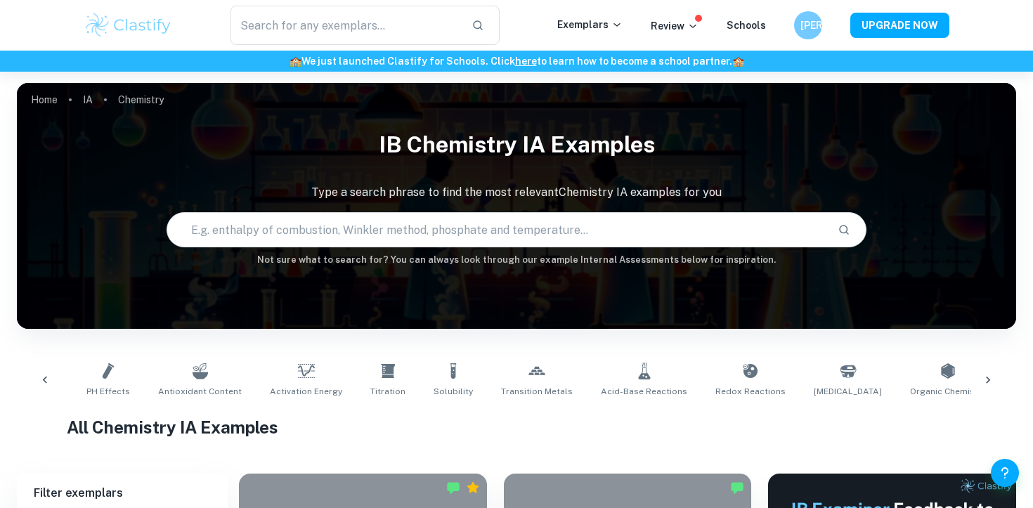
scroll to position [0, 884]
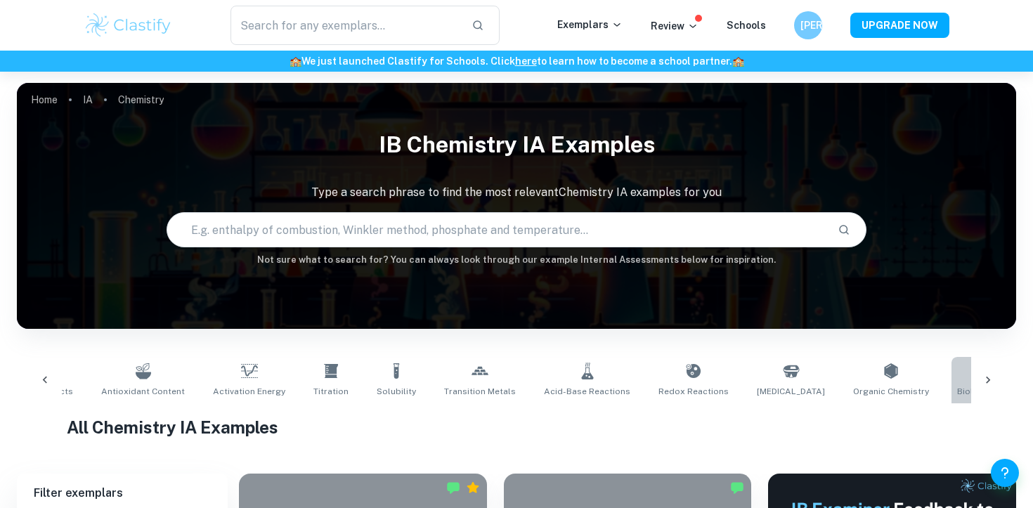
click at [960, 384] on link "Biological Oxygen Demand" at bounding box center [1012, 380] width 122 height 46
type input "Biological Oxygen Demand"
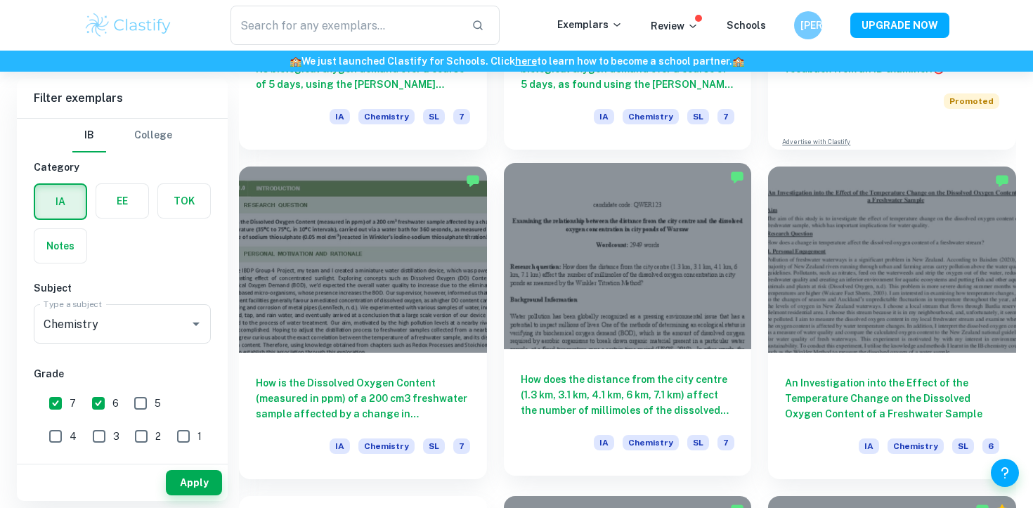
scroll to position [662, 0]
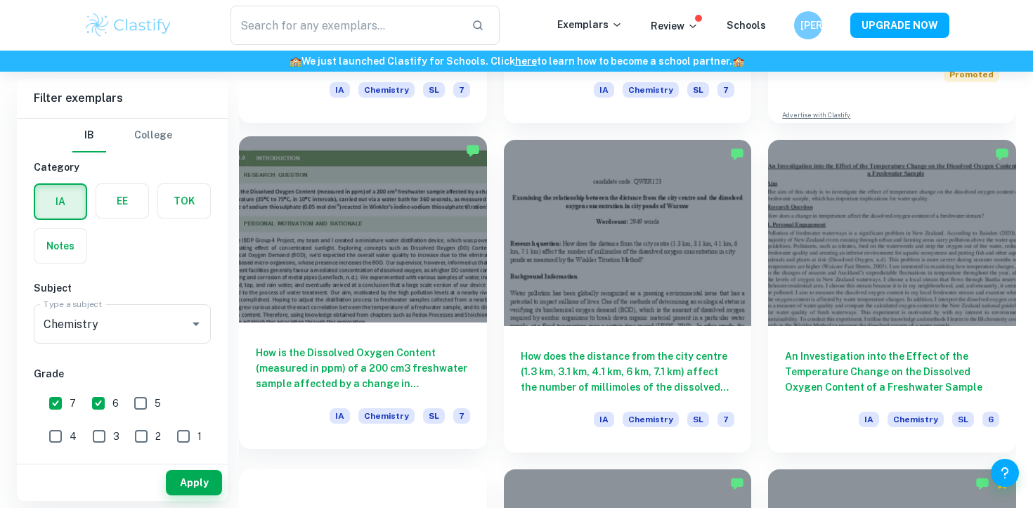
click at [445, 339] on div "How is the Dissolved Oxygen Content (measured in ppm) of a 200 cm3 freshwater s…" at bounding box center [363, 385] width 248 height 126
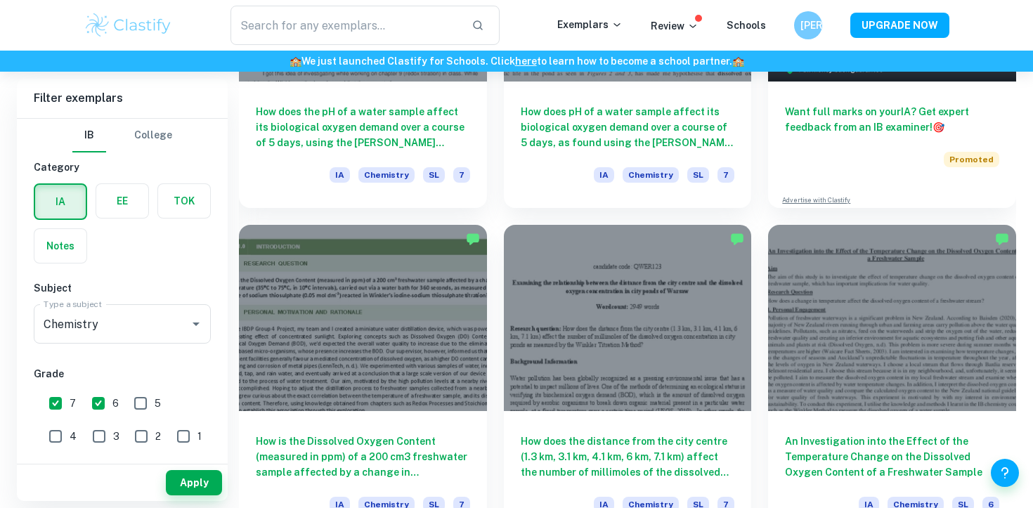
scroll to position [637, 0]
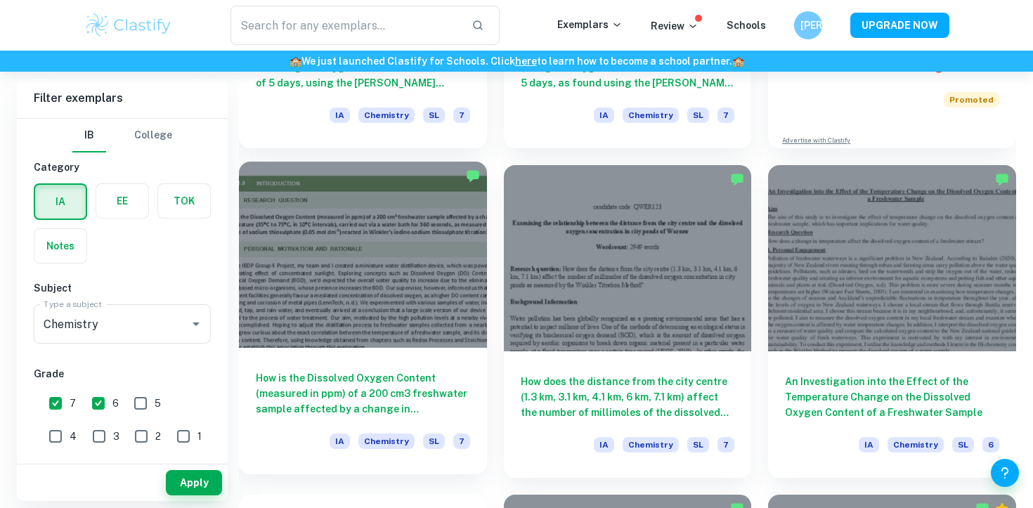
click at [431, 324] on div at bounding box center [363, 254] width 248 height 185
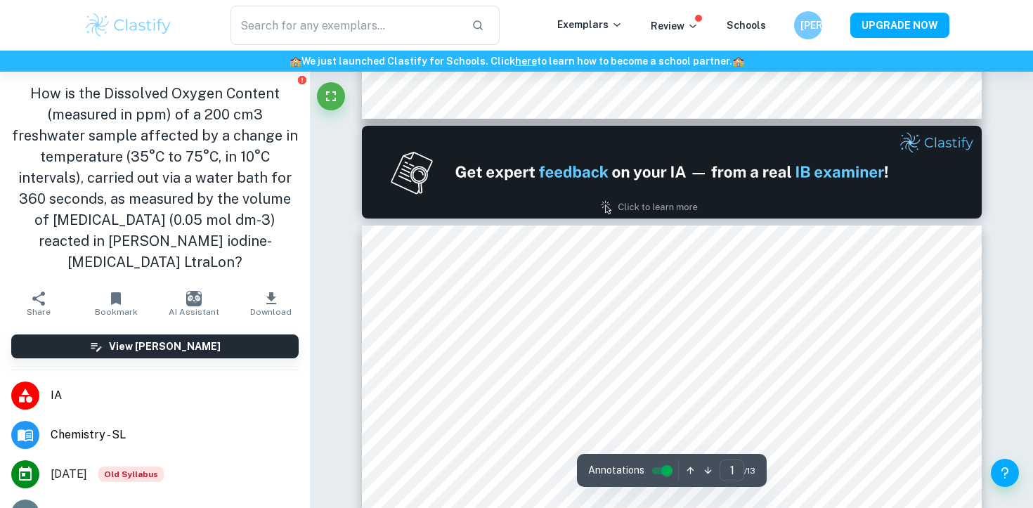
scroll to position [612, 0]
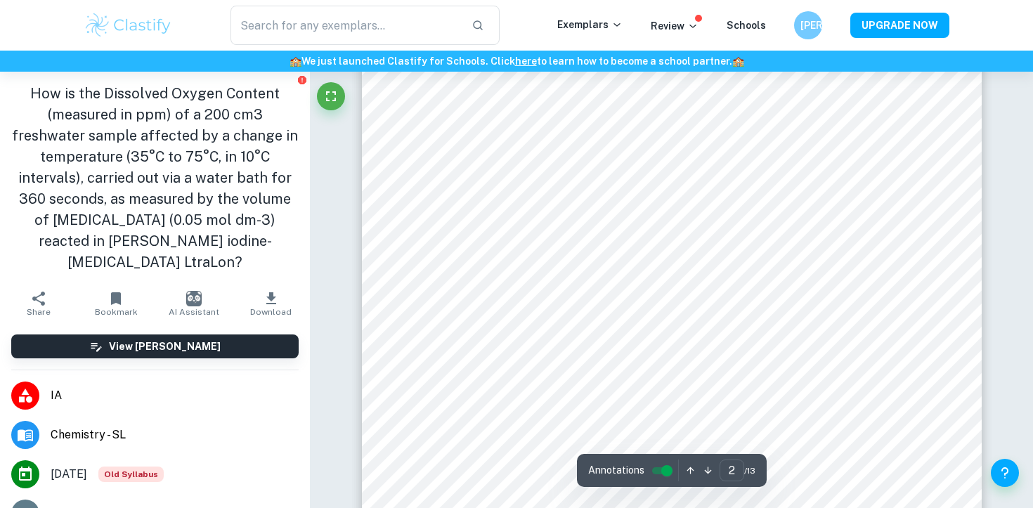
type input "1"
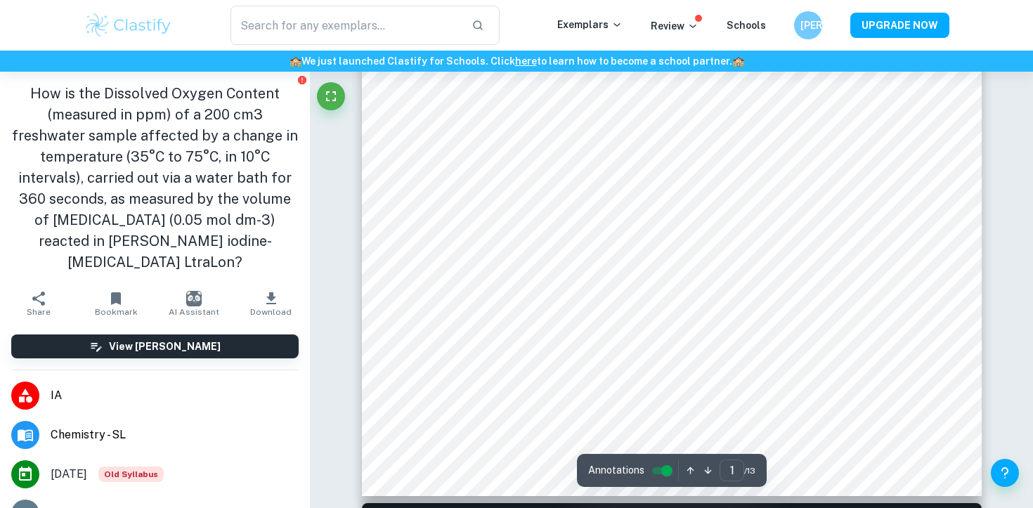
scroll to position [0, 0]
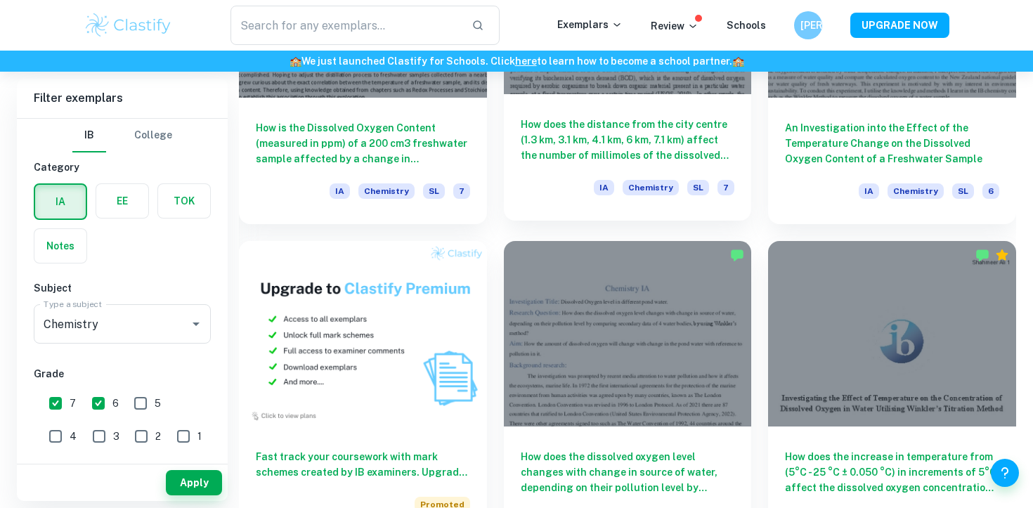
scroll to position [743, 0]
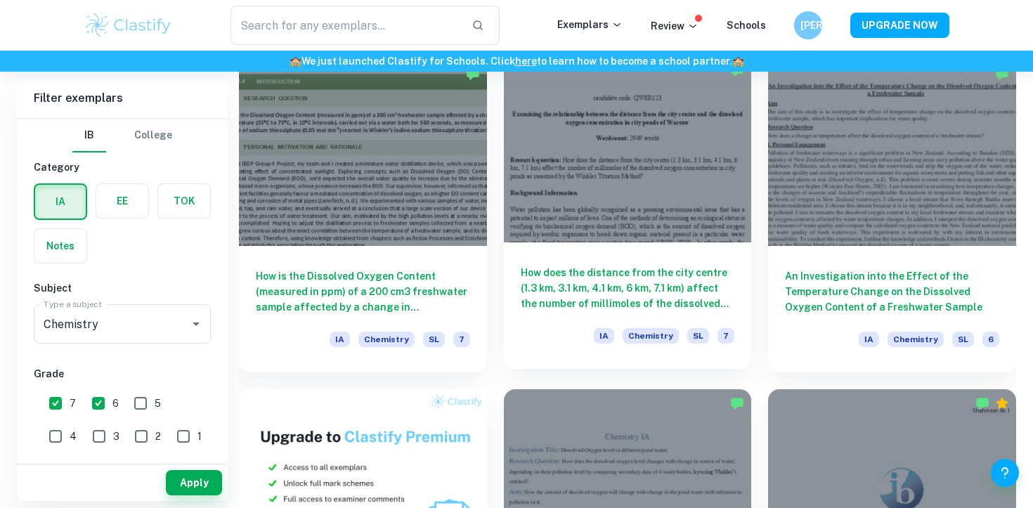
click at [657, 284] on h6 "How does the distance from the city centre (1.3 km, 3.1 km, 4.1 km, 6 km, 7.1 k…" at bounding box center [628, 288] width 214 height 46
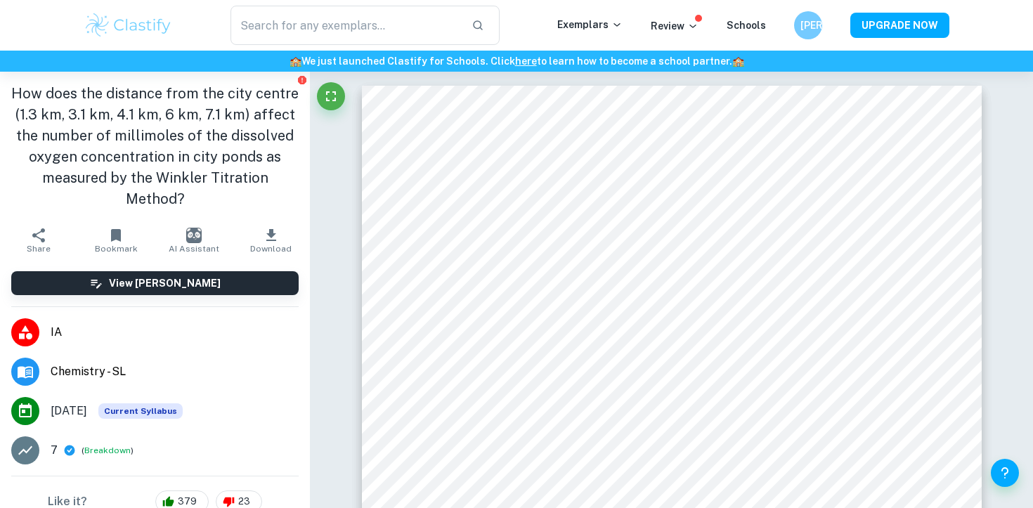
click at [197, 228] on img "button" at bounding box center [193, 235] width 15 height 15
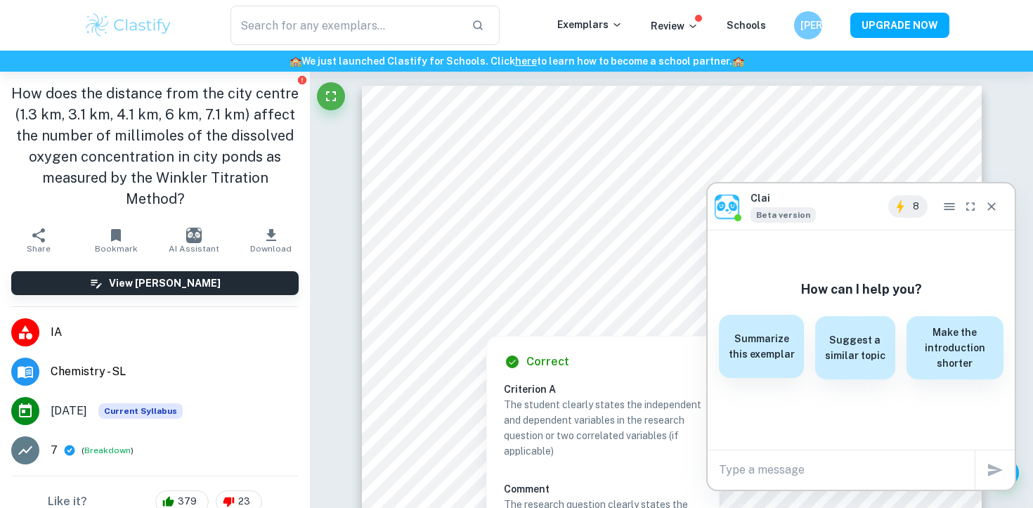
click at [773, 339] on h6 "Summarize this exemplar" at bounding box center [761, 346] width 68 height 31
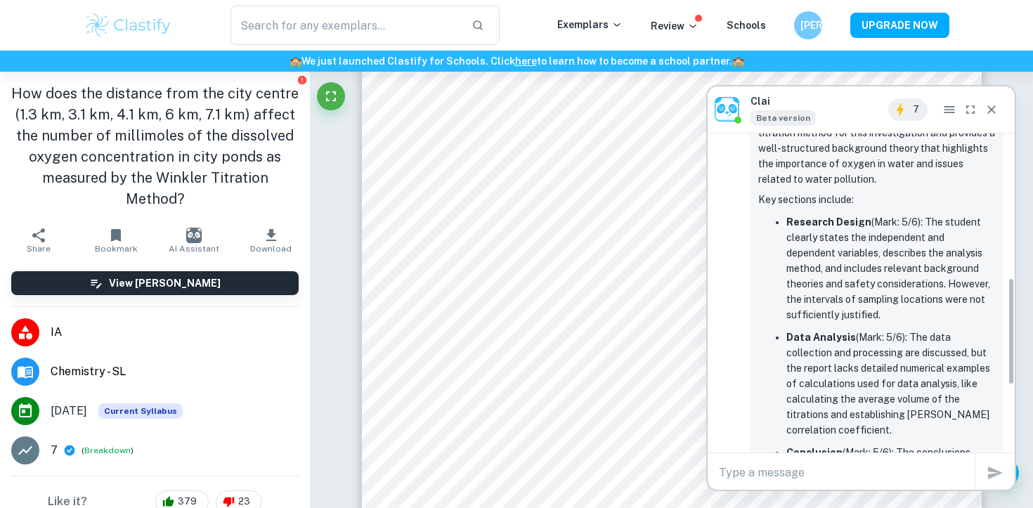
scroll to position [202, 0]
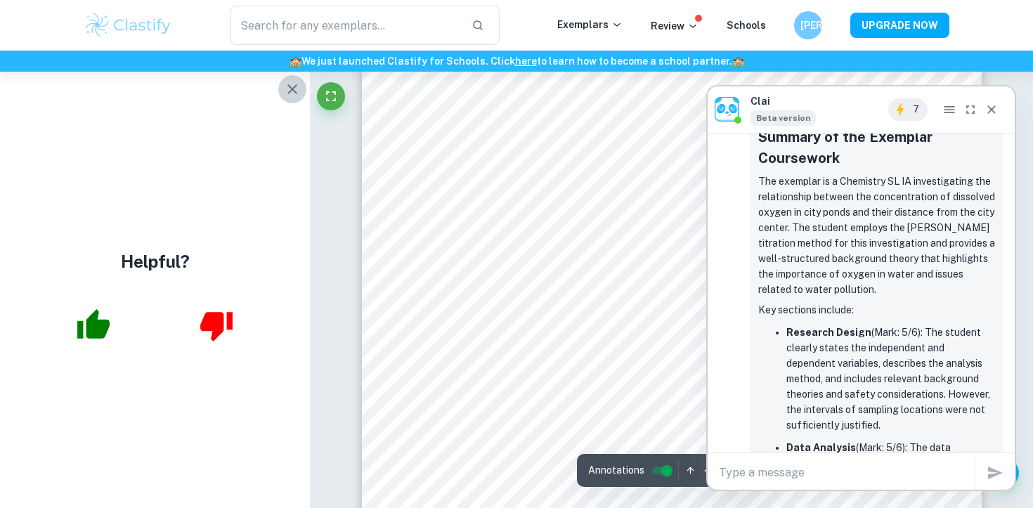
click at [296, 81] on icon "button" at bounding box center [292, 89] width 17 height 17
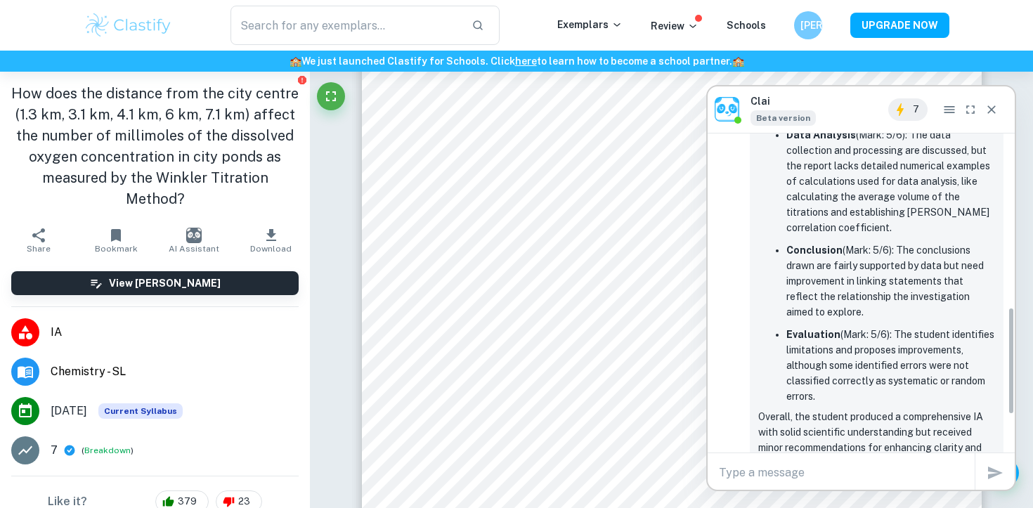
scroll to position [625, 0]
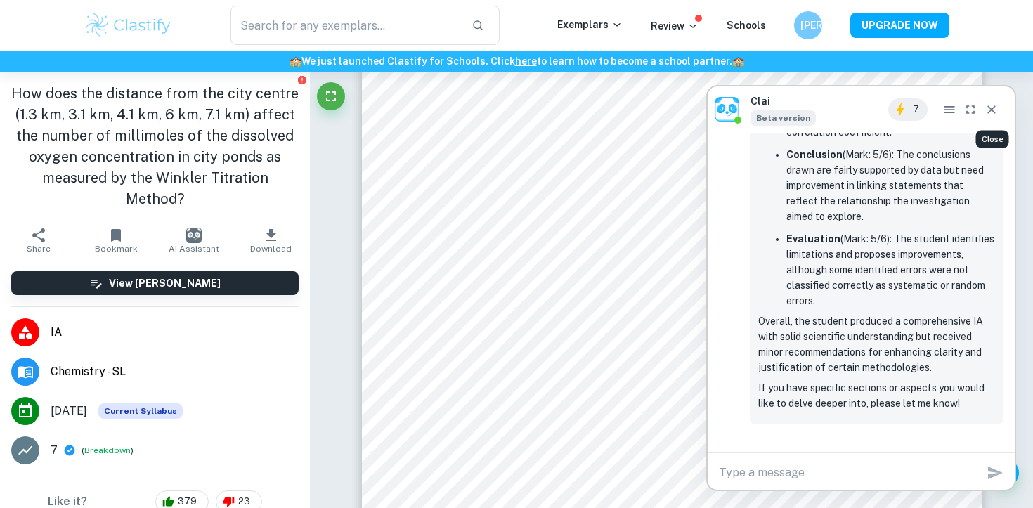
click at [988, 110] on icon "Close" at bounding box center [991, 110] width 14 height 14
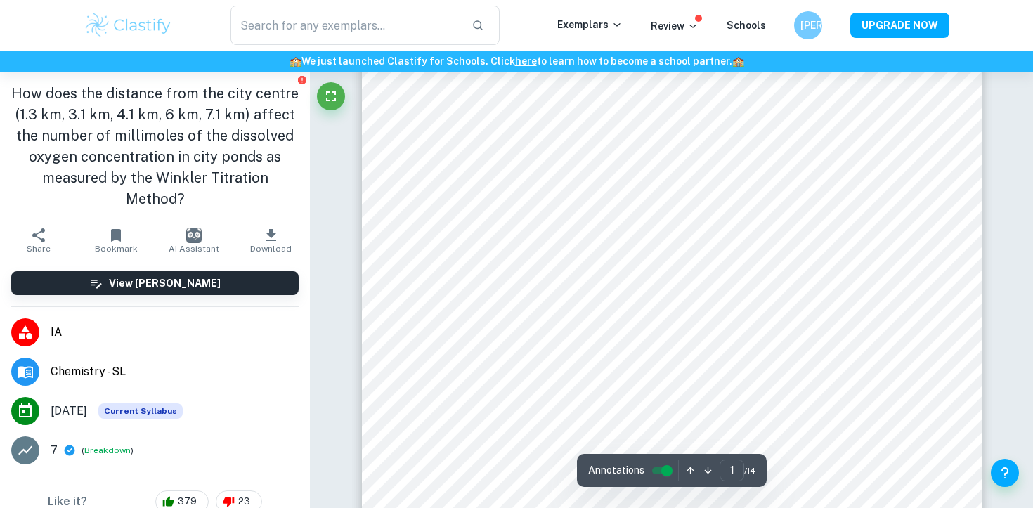
scroll to position [207, 0]
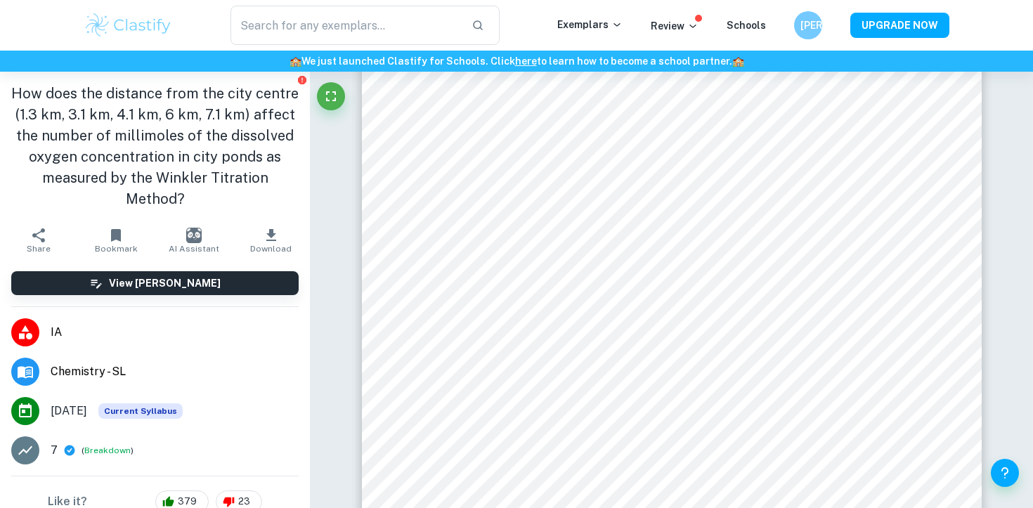
scroll to position [362, 0]
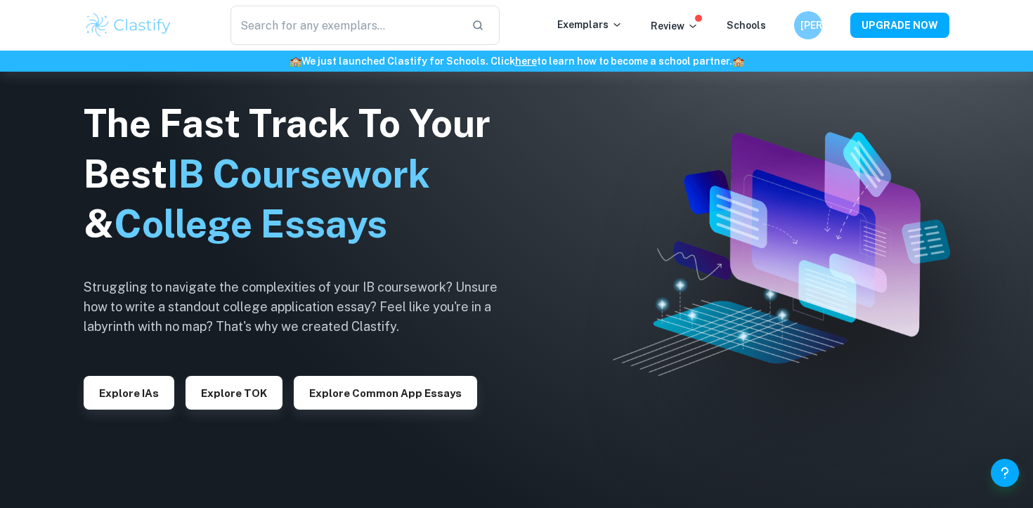
scroll to position [780, 0]
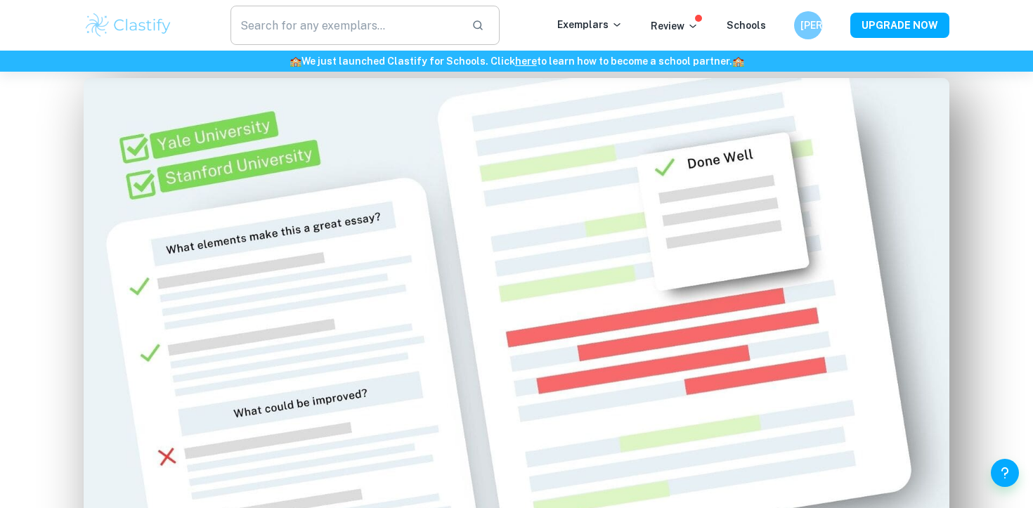
click at [355, 28] on input "text" at bounding box center [345, 25] width 230 height 39
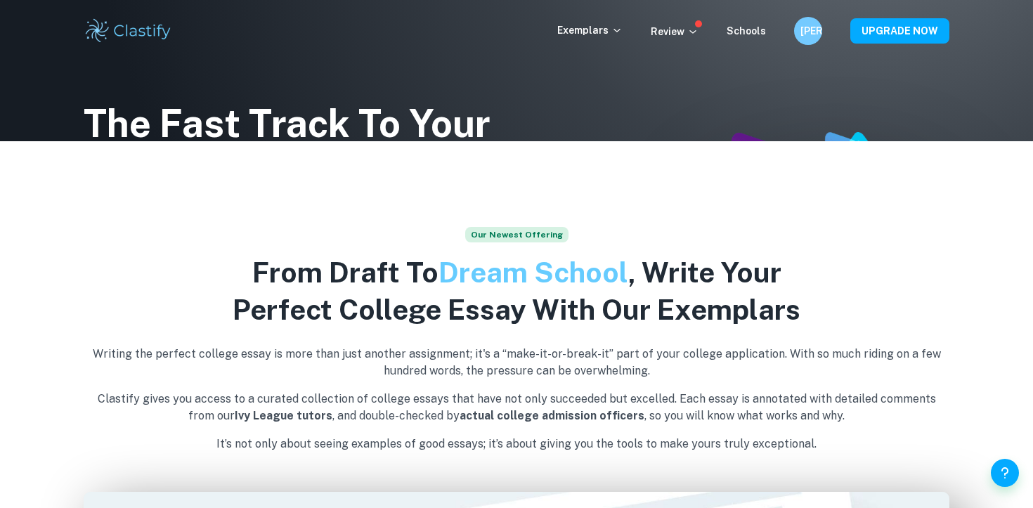
scroll to position [0, 0]
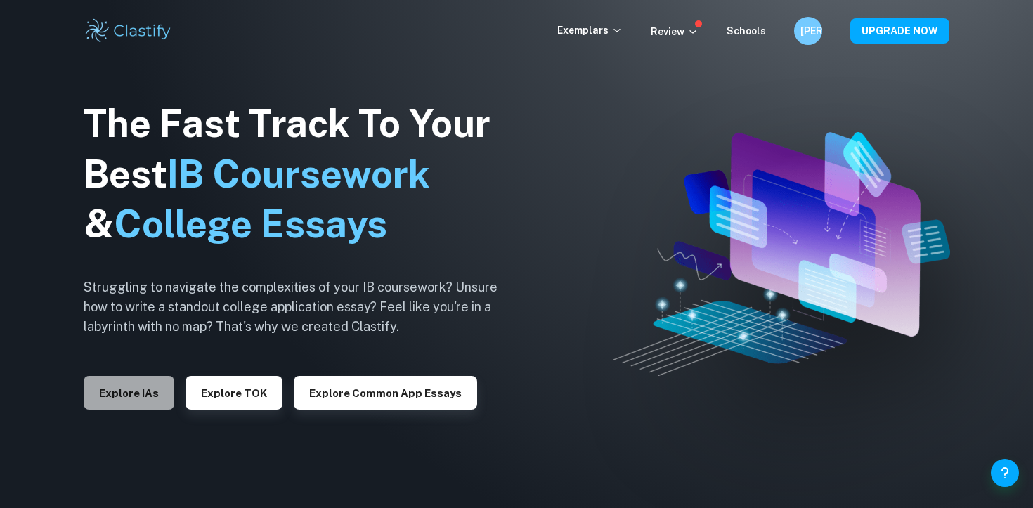
click at [160, 398] on button "Explore IAs" at bounding box center [129, 393] width 91 height 34
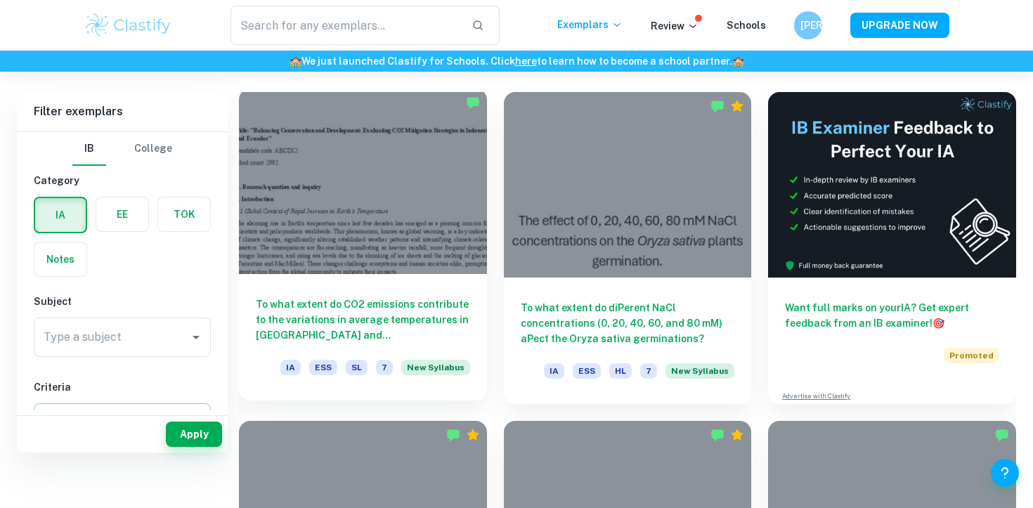
scroll to position [466, 0]
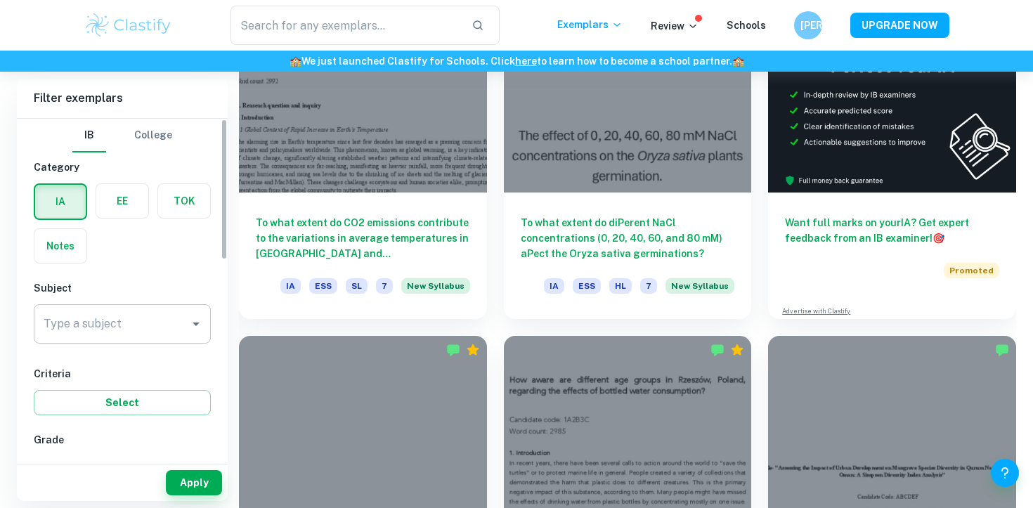
click at [171, 308] on div "Type a subject" at bounding box center [122, 323] width 177 height 39
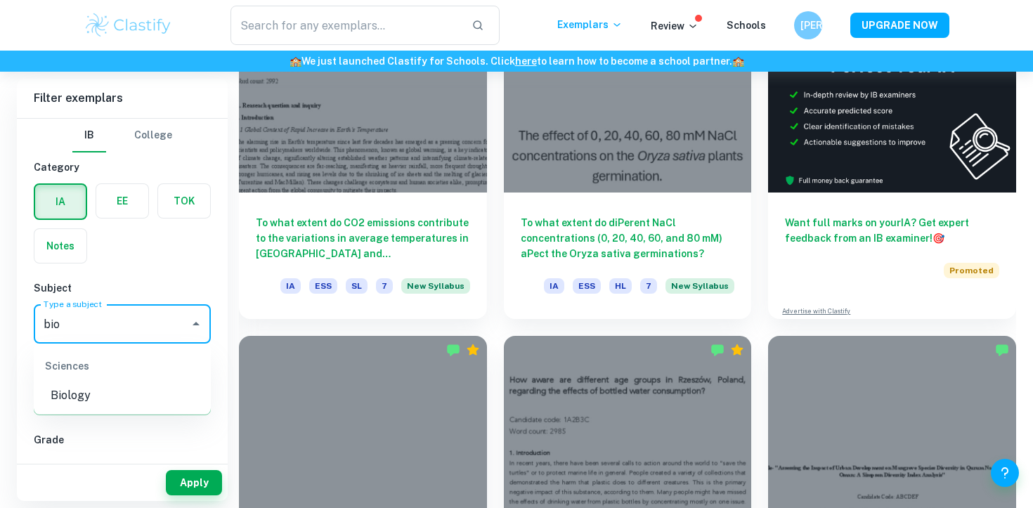
click at [147, 400] on li "Biology" at bounding box center [122, 395] width 177 height 25
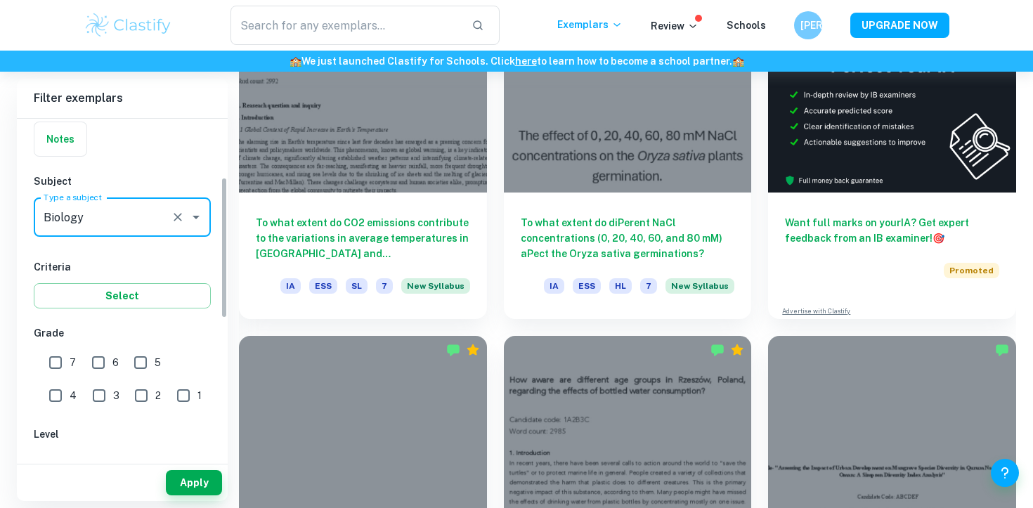
scroll to position [142, 0]
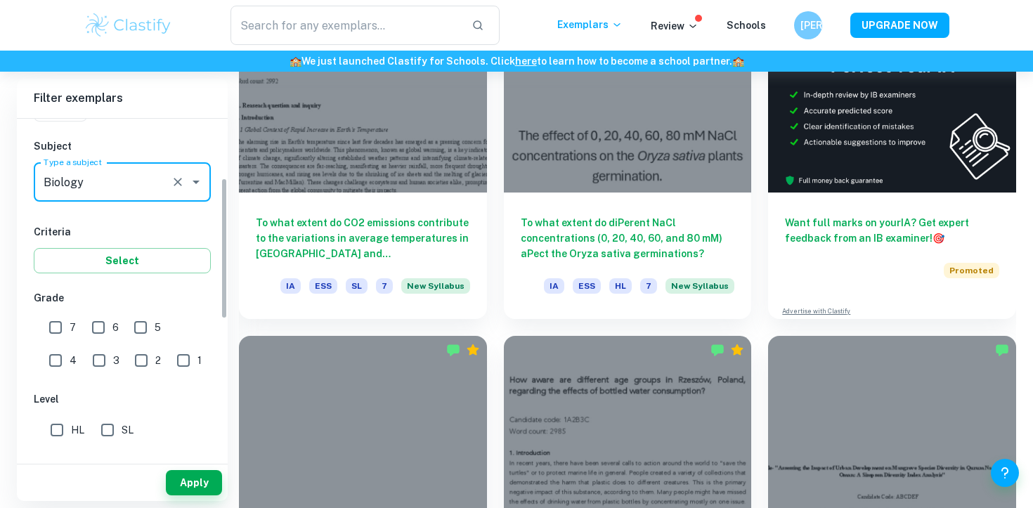
type input "Biology"
click at [126, 423] on span "SL" at bounding box center [128, 429] width 12 height 15
click at [122, 423] on input "SL" at bounding box center [107, 430] width 28 height 28
checkbox input "true"
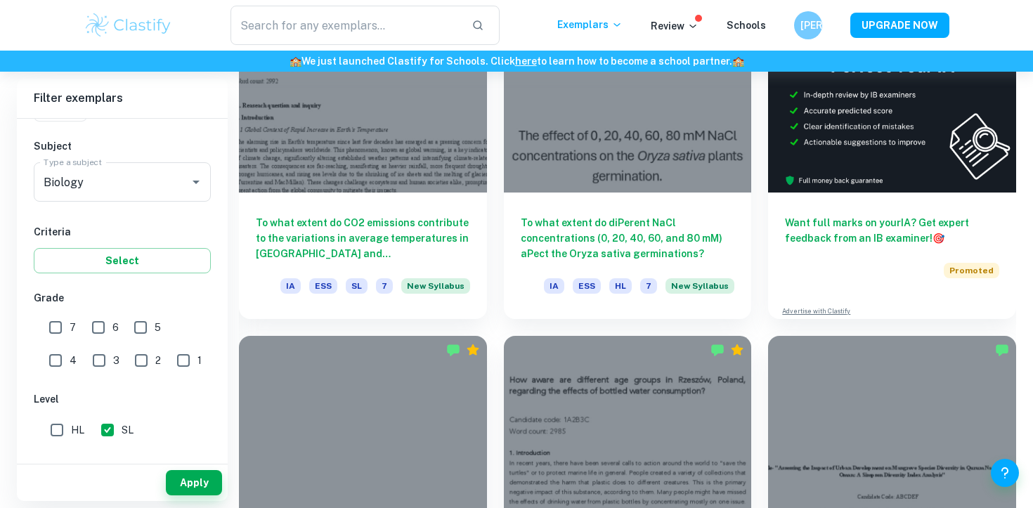
click at [59, 433] on input "HL" at bounding box center [57, 430] width 28 height 28
checkbox input "true"
click at [60, 325] on input "7" at bounding box center [55, 327] width 28 height 28
checkbox input "true"
click at [95, 325] on input "6" at bounding box center [98, 327] width 28 height 28
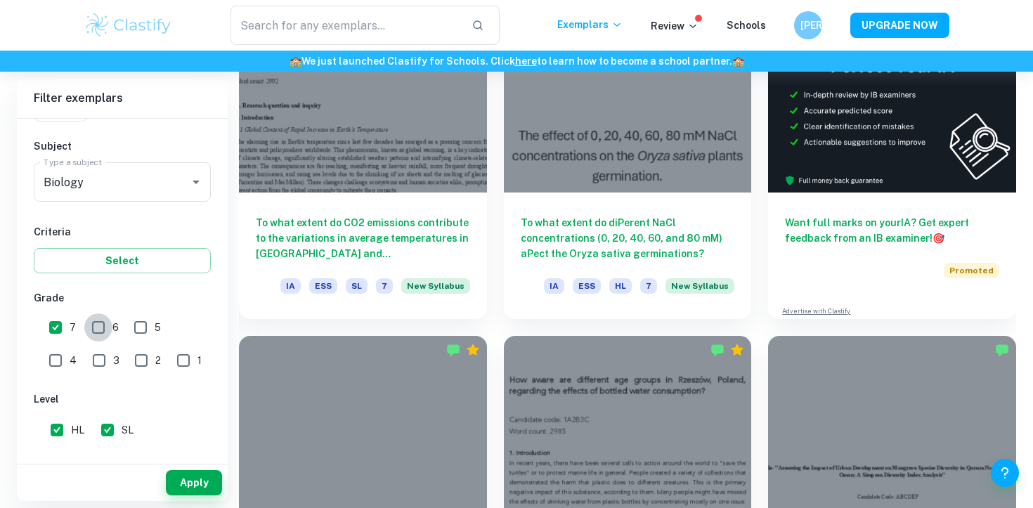
checkbox input "true"
click at [183, 480] on button "Apply" at bounding box center [194, 482] width 56 height 25
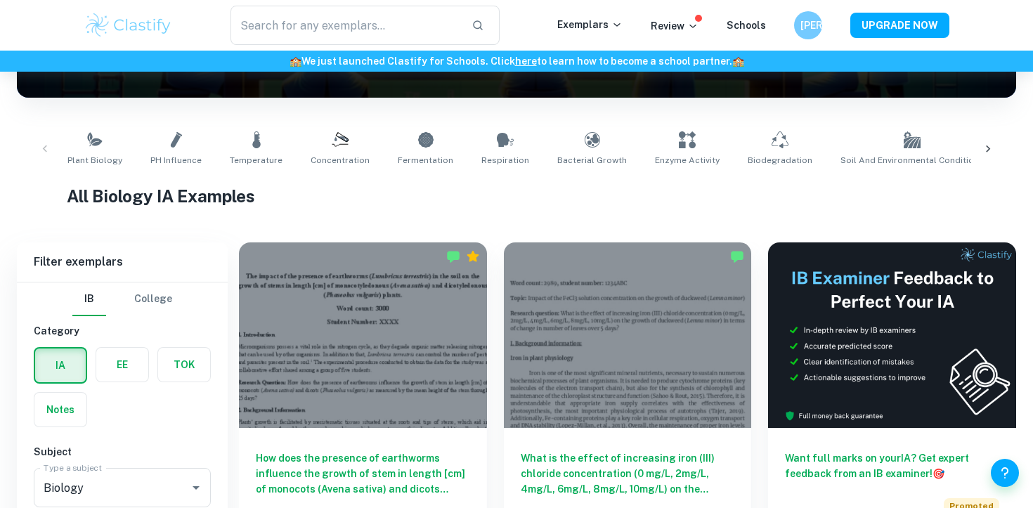
scroll to position [400, 0]
